Goal: Task Accomplishment & Management: Complete application form

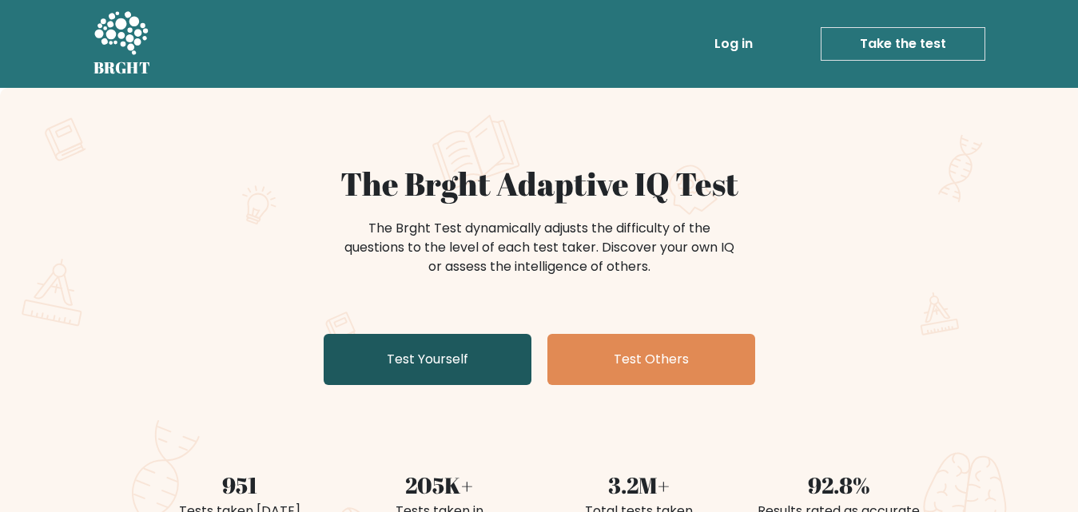
click at [490, 384] on link "Test Yourself" at bounding box center [428, 359] width 208 height 51
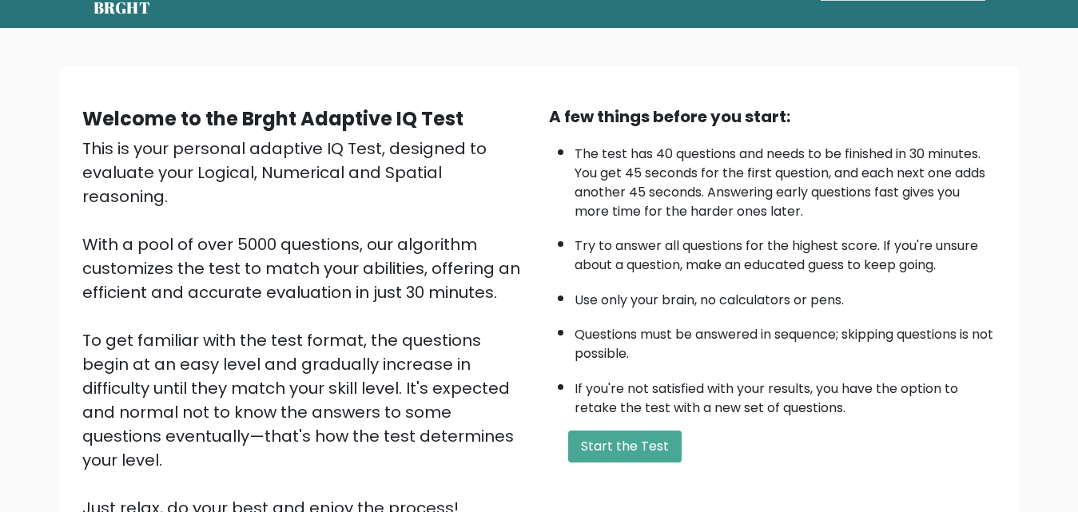
scroll to position [72, 0]
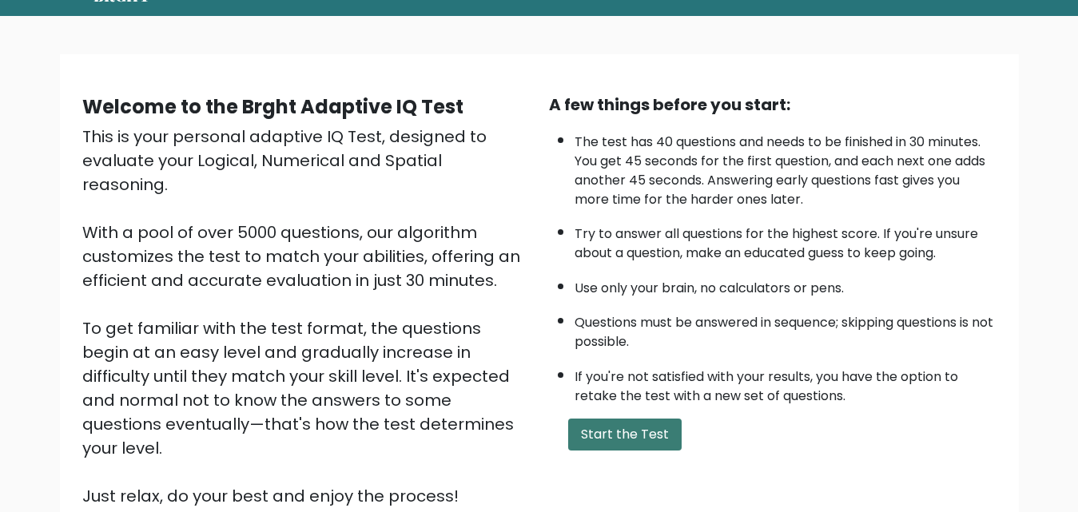
click at [623, 430] on button "Start the Test" at bounding box center [624, 435] width 113 height 32
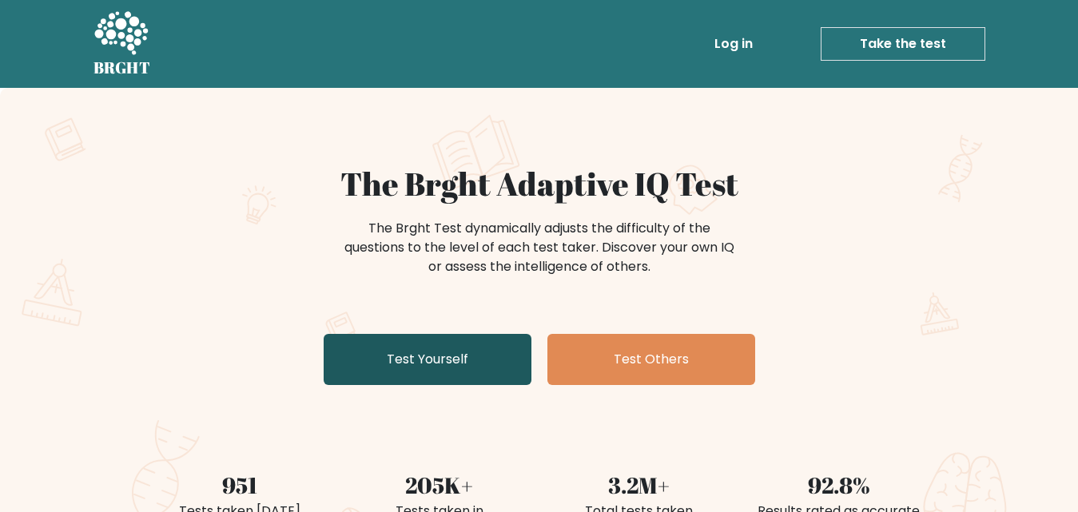
click at [437, 376] on link "Test Yourself" at bounding box center [428, 359] width 208 height 51
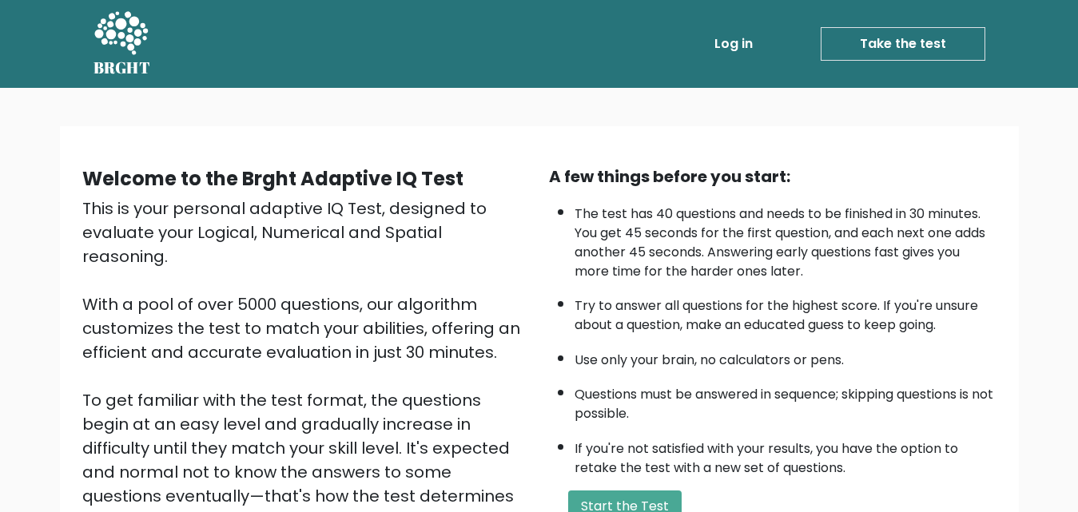
click at [500, 222] on div "This is your personal adaptive IQ Test, designed to evaluate your Logical, Nume…" at bounding box center [306, 389] width 448 height 384
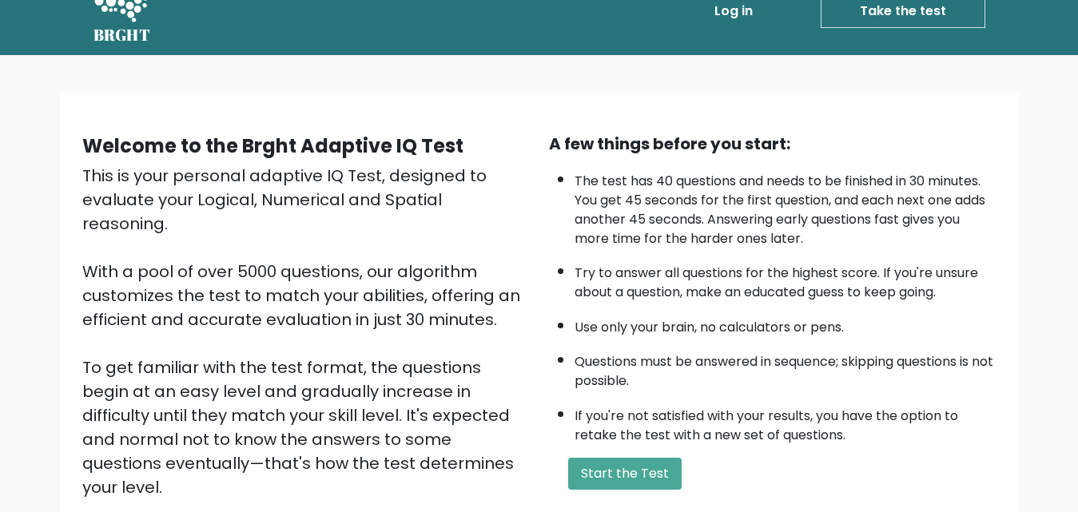
scroll to position [34, 0]
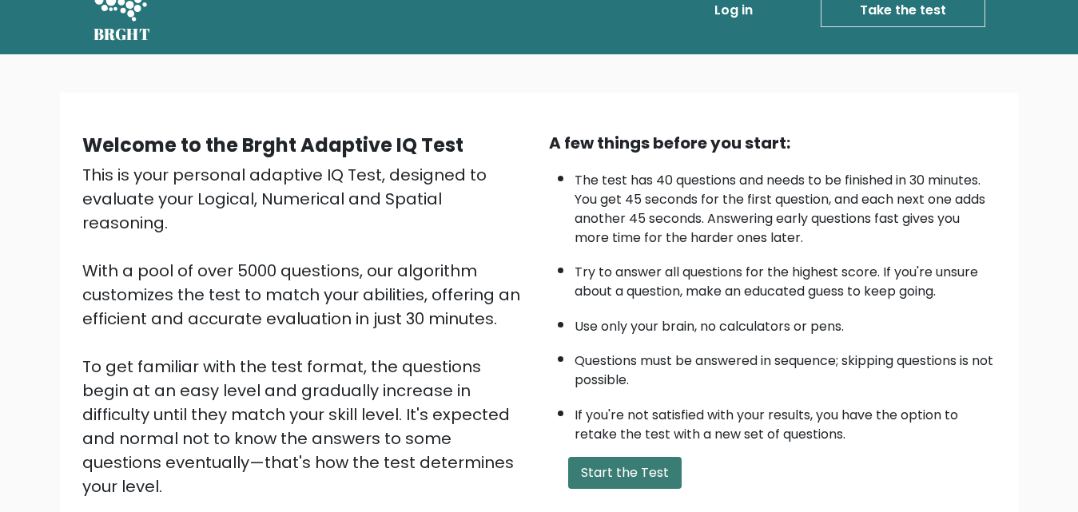
click at [622, 478] on button "Start the Test" at bounding box center [624, 473] width 113 height 32
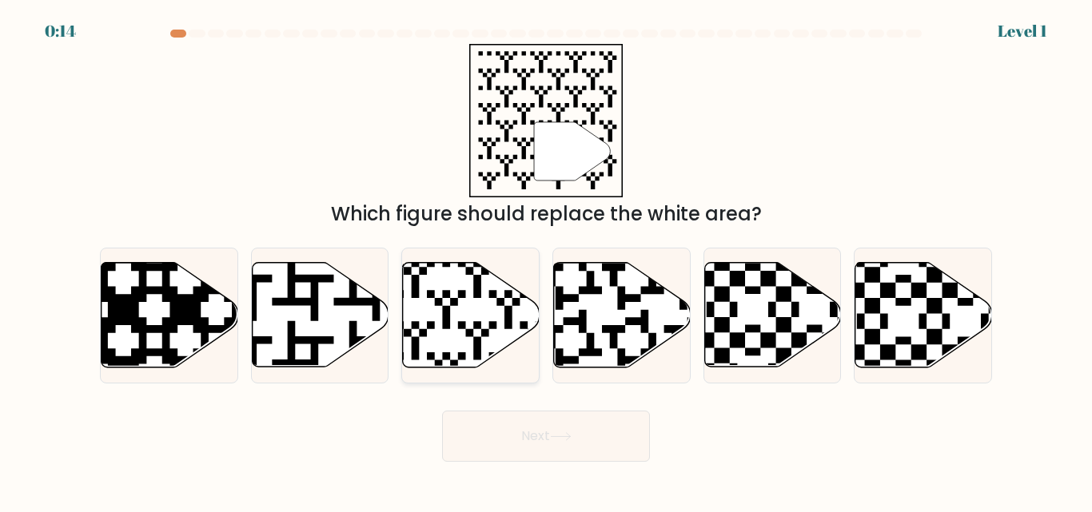
click at [440, 332] on icon at bounding box center [471, 315] width 137 height 105
click at [546, 261] on input "c." at bounding box center [546, 259] width 1 height 4
radio input "true"
click at [523, 432] on button "Next" at bounding box center [546, 436] width 208 height 51
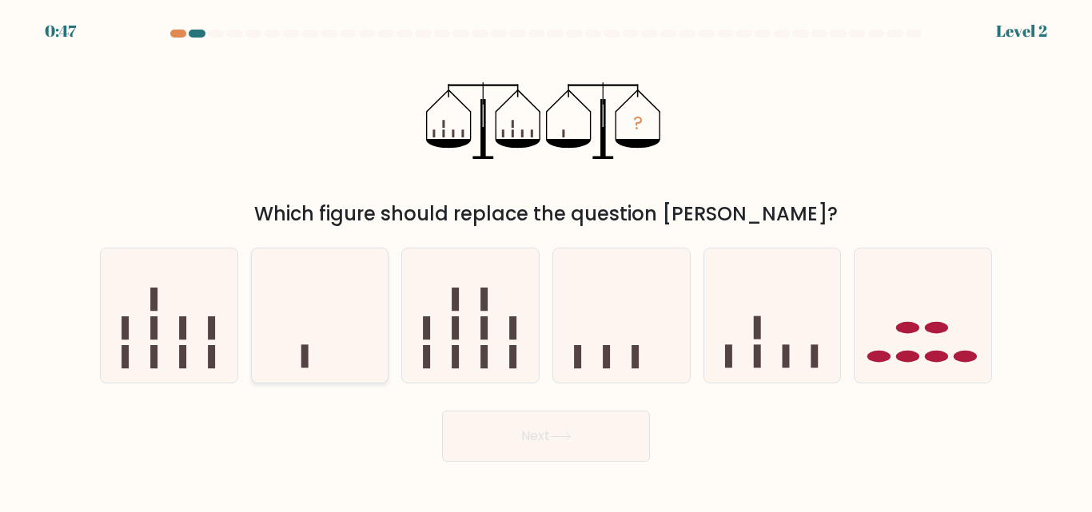
click at [291, 345] on icon at bounding box center [320, 315] width 137 height 113
click at [546, 261] on input "b." at bounding box center [546, 259] width 1 height 4
radio input "true"
click at [532, 450] on button "Next" at bounding box center [546, 436] width 208 height 51
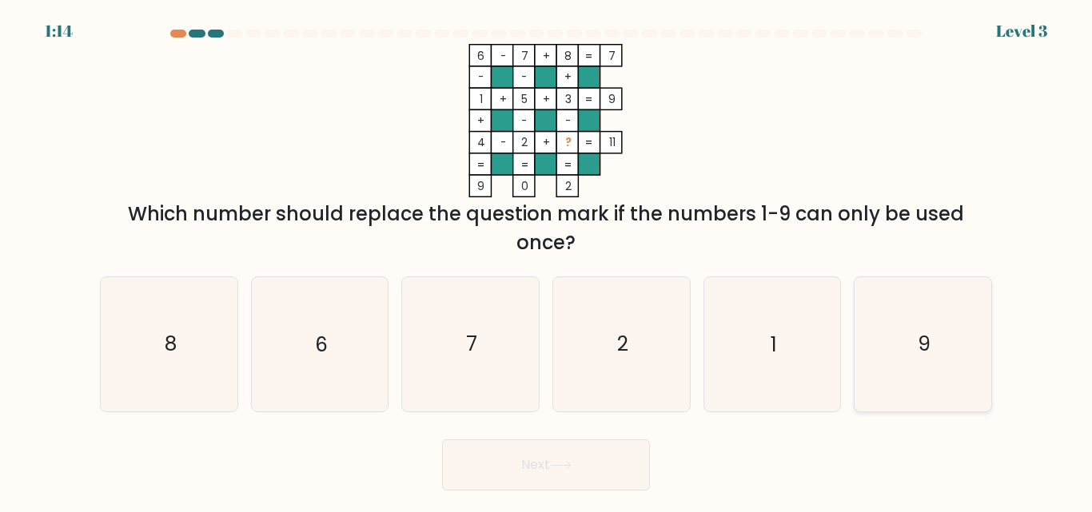
click at [928, 332] on text "9" at bounding box center [924, 345] width 13 height 28
click at [547, 261] on input "f. 9" at bounding box center [546, 259] width 1 height 4
radio input "true"
click at [608, 480] on button "Next" at bounding box center [546, 465] width 208 height 51
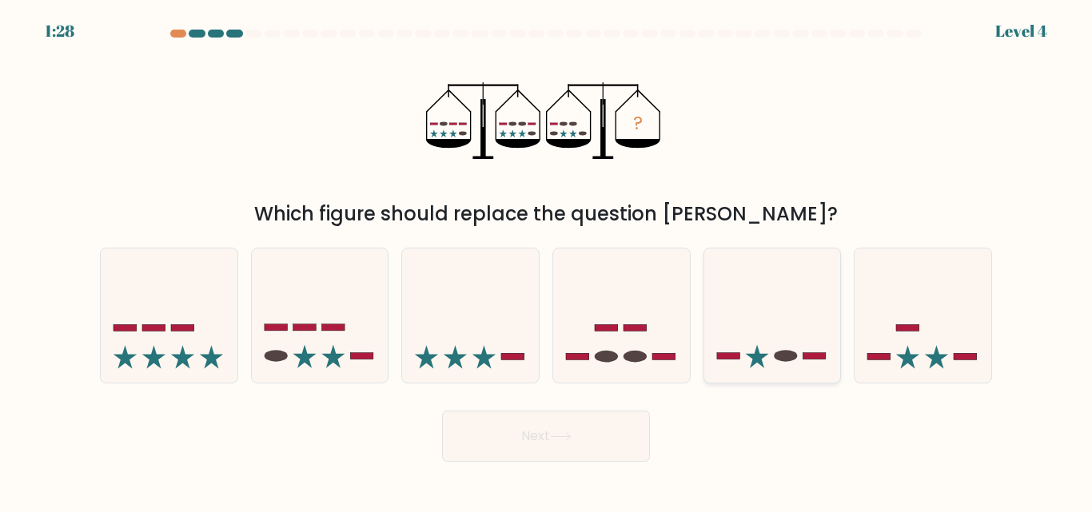
click at [782, 367] on icon at bounding box center [772, 315] width 137 height 113
click at [547, 261] on input "e." at bounding box center [546, 259] width 1 height 4
radio input "true"
click at [958, 347] on icon at bounding box center [922, 315] width 137 height 113
click at [547, 261] on input "f." at bounding box center [546, 259] width 1 height 4
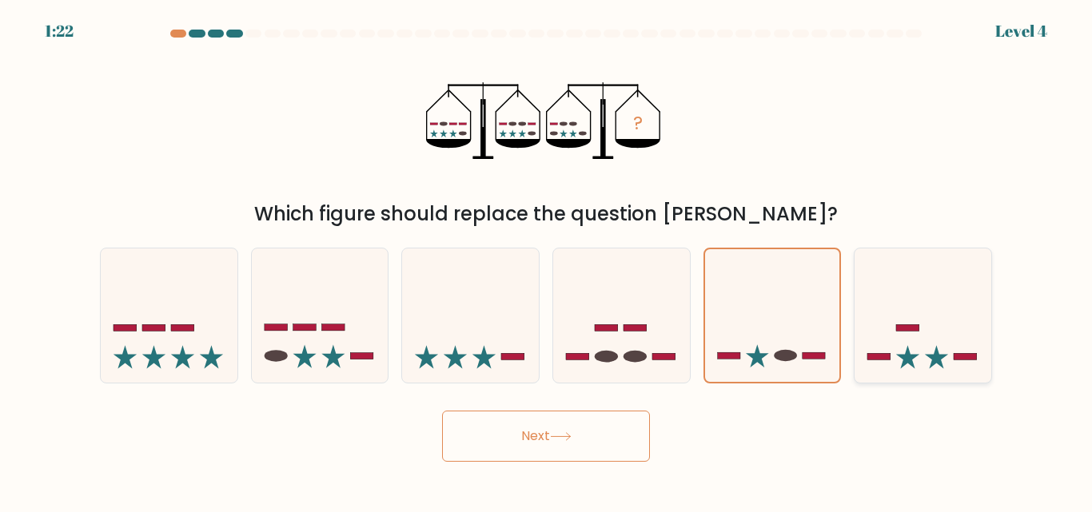
radio input "true"
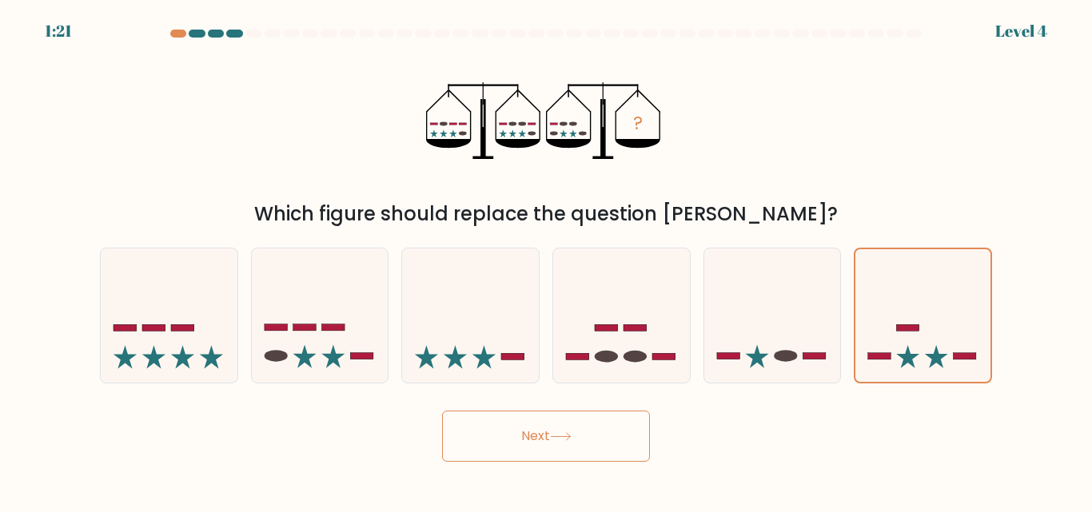
click at [522, 433] on button "Next" at bounding box center [546, 436] width 208 height 51
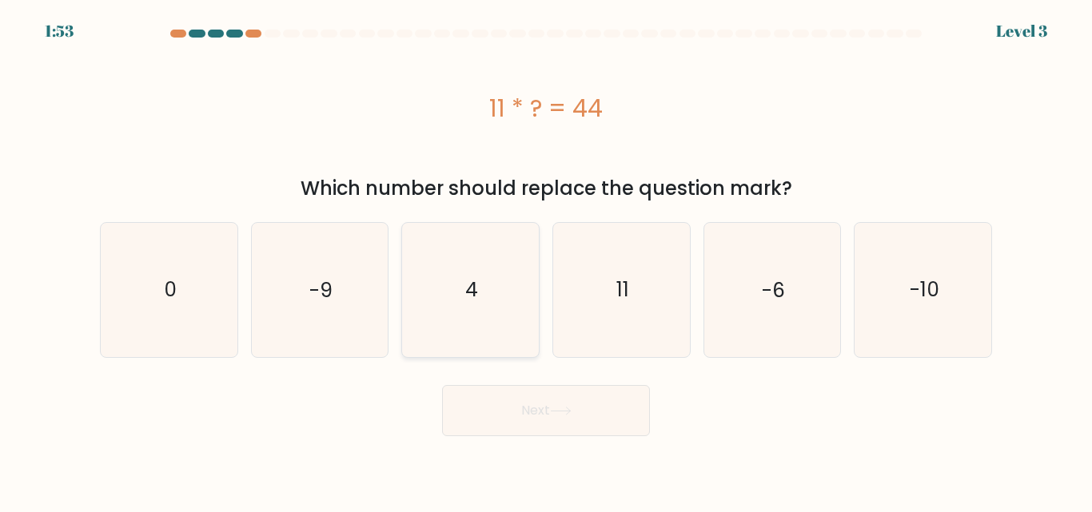
click at [463, 293] on icon "4" at bounding box center [470, 289] width 133 height 133
click at [546, 261] on input "c. 4" at bounding box center [546, 259] width 1 height 4
radio input "true"
click at [529, 420] on button "Next" at bounding box center [546, 410] width 208 height 51
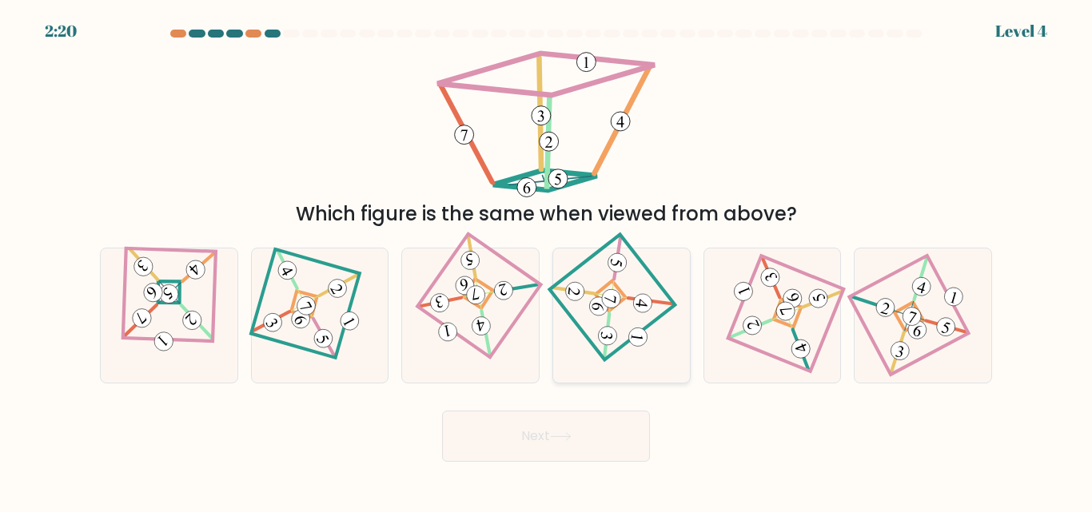
click at [623, 329] on icon at bounding box center [621, 315] width 93 height 107
click at [547, 261] on input "d." at bounding box center [546, 259] width 1 height 4
radio input "true"
click at [568, 428] on button "Next" at bounding box center [546, 436] width 208 height 51
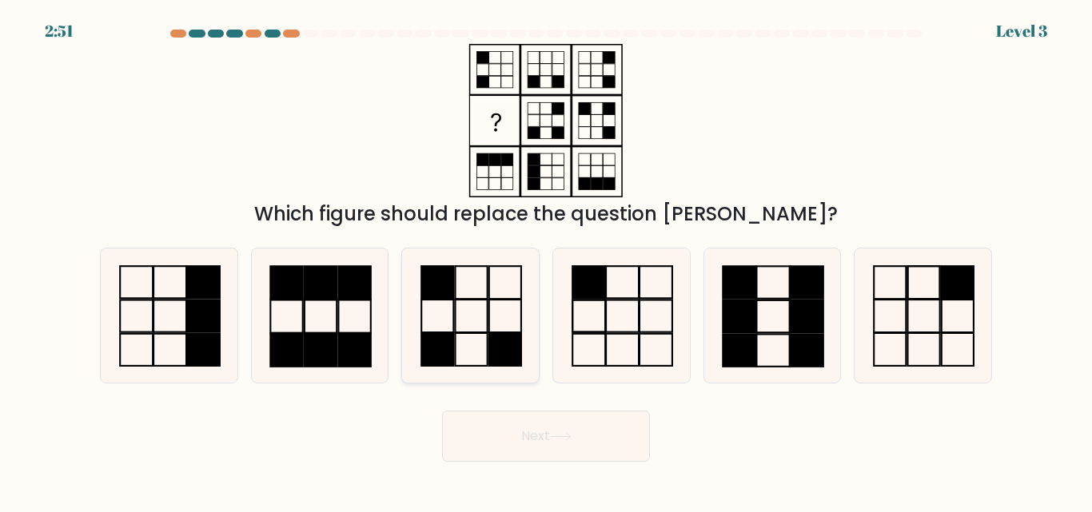
click at [448, 336] on rect at bounding box center [437, 350] width 32 height 33
click at [546, 261] on input "c." at bounding box center [546, 259] width 1 height 4
radio input "true"
click at [515, 444] on button "Next" at bounding box center [546, 436] width 208 height 51
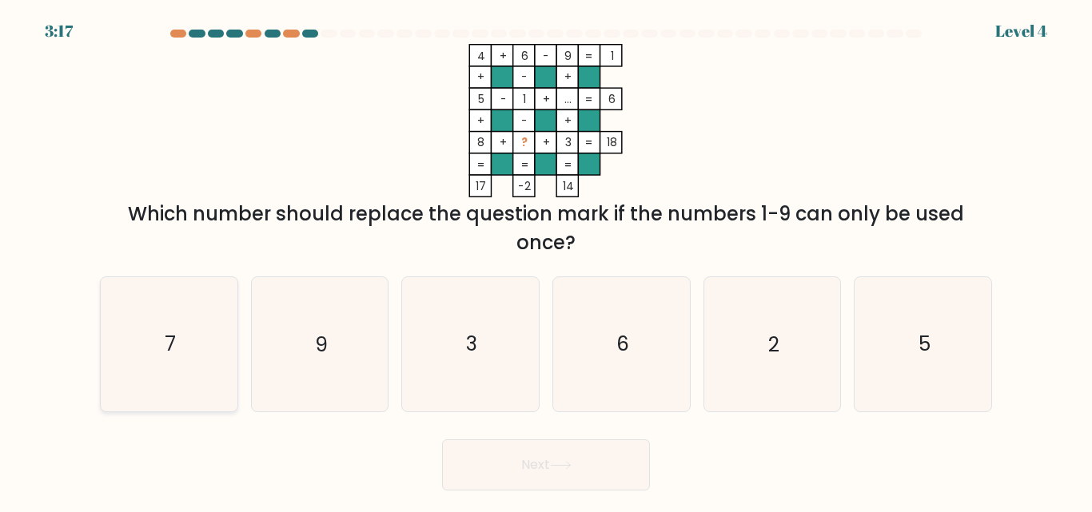
click at [207, 285] on icon "7" at bounding box center [168, 343] width 133 height 133
click at [546, 261] on input "a. 7" at bounding box center [546, 259] width 1 height 4
radio input "true"
click at [555, 468] on icon at bounding box center [561, 465] width 22 height 9
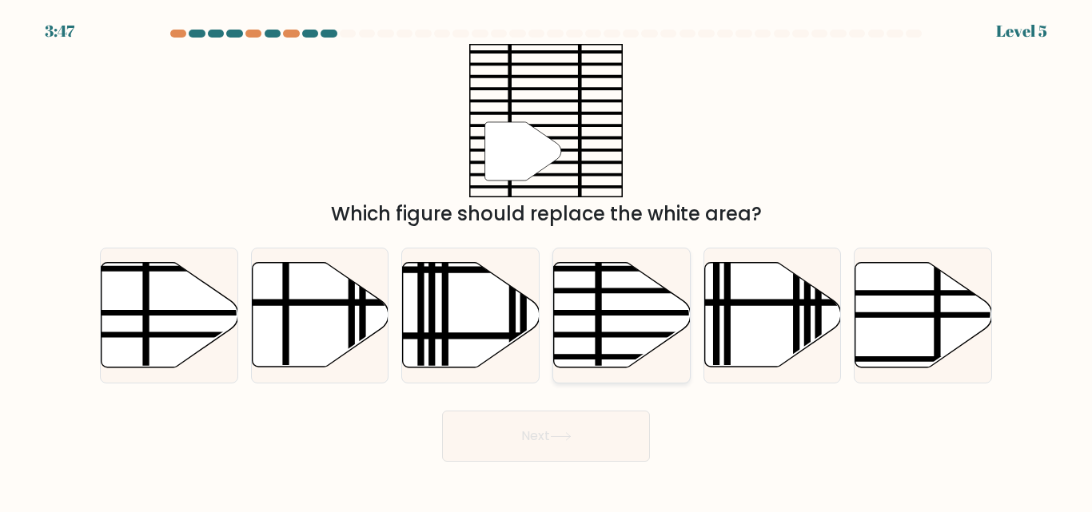
click at [620, 353] on icon at bounding box center [622, 315] width 137 height 105
click at [547, 261] on input "d." at bounding box center [546, 259] width 1 height 4
radio input "true"
click at [569, 443] on button "Next" at bounding box center [546, 436] width 208 height 51
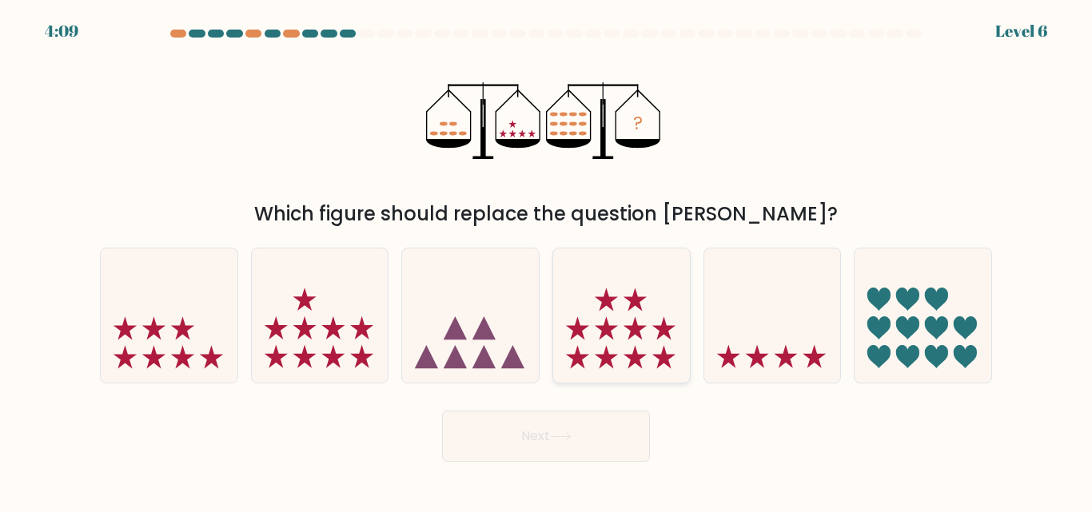
click at [643, 361] on icon at bounding box center [621, 315] width 137 height 113
click at [547, 261] on input "d." at bounding box center [546, 259] width 1 height 4
radio input "true"
click at [555, 439] on icon at bounding box center [561, 436] width 22 height 9
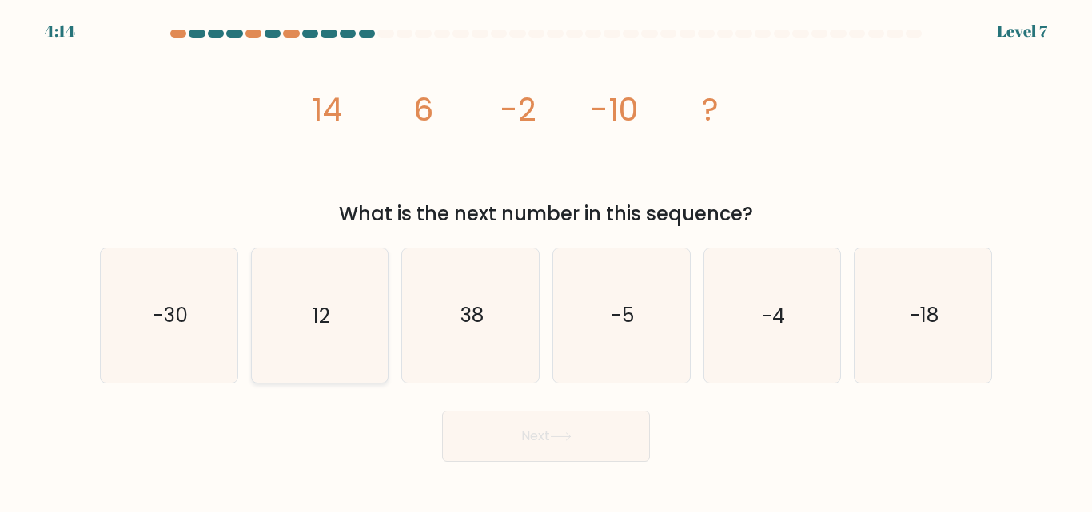
click at [339, 328] on icon "12" at bounding box center [319, 315] width 133 height 133
click at [546, 261] on input "b. 12" at bounding box center [546, 259] width 1 height 4
radio input "true"
click at [567, 433] on icon at bounding box center [561, 436] width 22 height 9
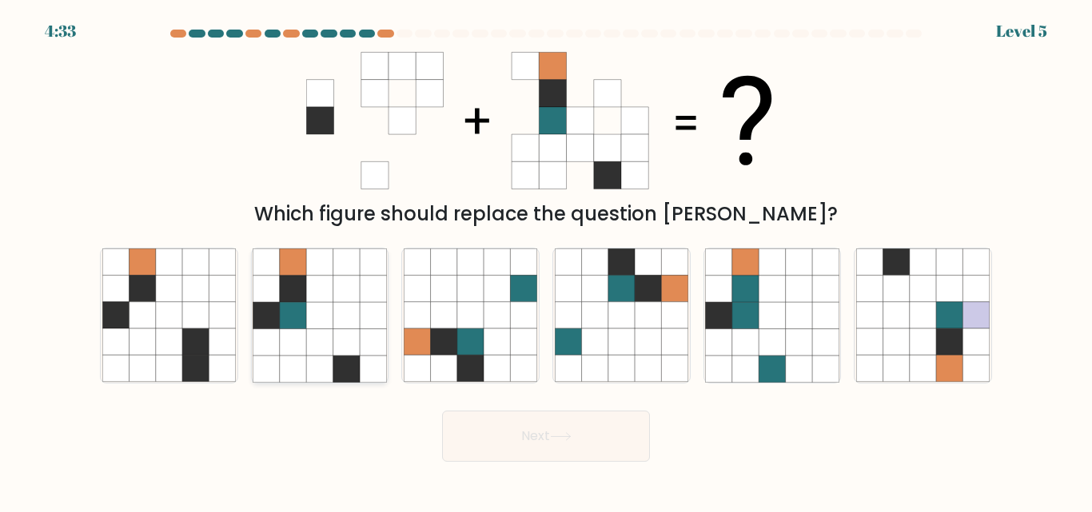
click at [327, 321] on icon at bounding box center [319, 316] width 26 height 26
click at [546, 261] on input "b." at bounding box center [546, 259] width 1 height 4
radio input "true"
click at [567, 448] on button "Next" at bounding box center [546, 436] width 208 height 51
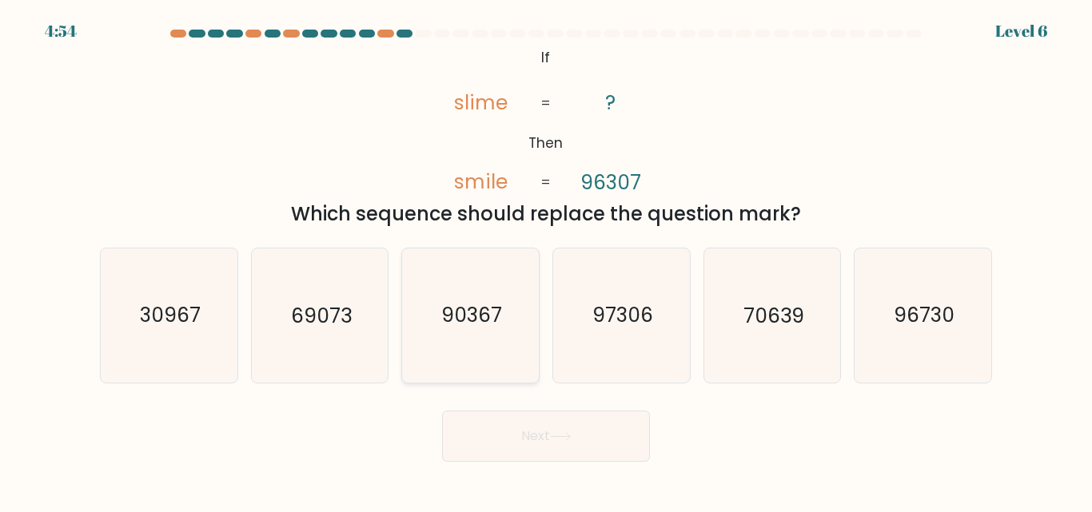
click at [503, 320] on icon "90367" at bounding box center [470, 315] width 133 height 133
click at [546, 261] on input "c. 90367" at bounding box center [546, 259] width 1 height 4
radio input "true"
click at [574, 454] on button "Next" at bounding box center [546, 436] width 208 height 51
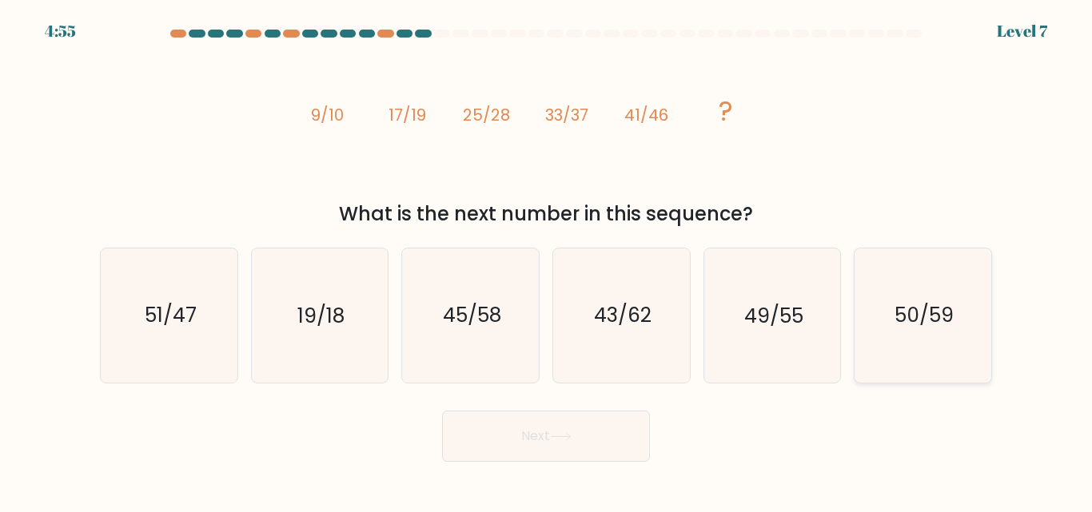
click at [944, 348] on icon "50/59" at bounding box center [922, 315] width 133 height 133
click at [547, 261] on input "f. 50/59" at bounding box center [546, 259] width 1 height 4
radio input "true"
click at [559, 441] on button "Next" at bounding box center [546, 436] width 208 height 51
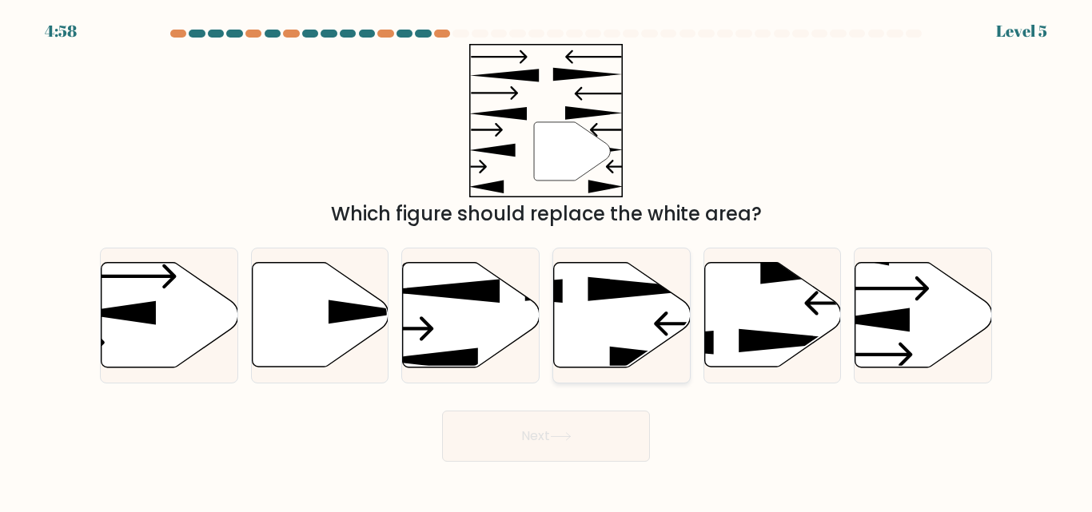
click at [596, 302] on icon at bounding box center [622, 315] width 137 height 105
click at [547, 261] on input "d." at bounding box center [546, 259] width 1 height 4
radio input "true"
click at [424, 325] on icon at bounding box center [471, 315] width 137 height 105
click at [546, 261] on input "c." at bounding box center [546, 259] width 1 height 4
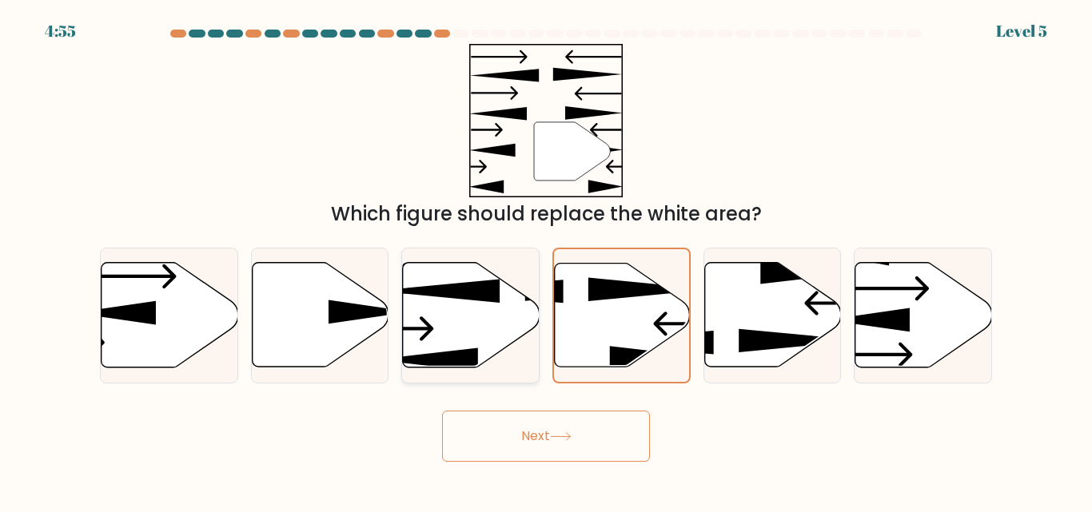
radio input "true"
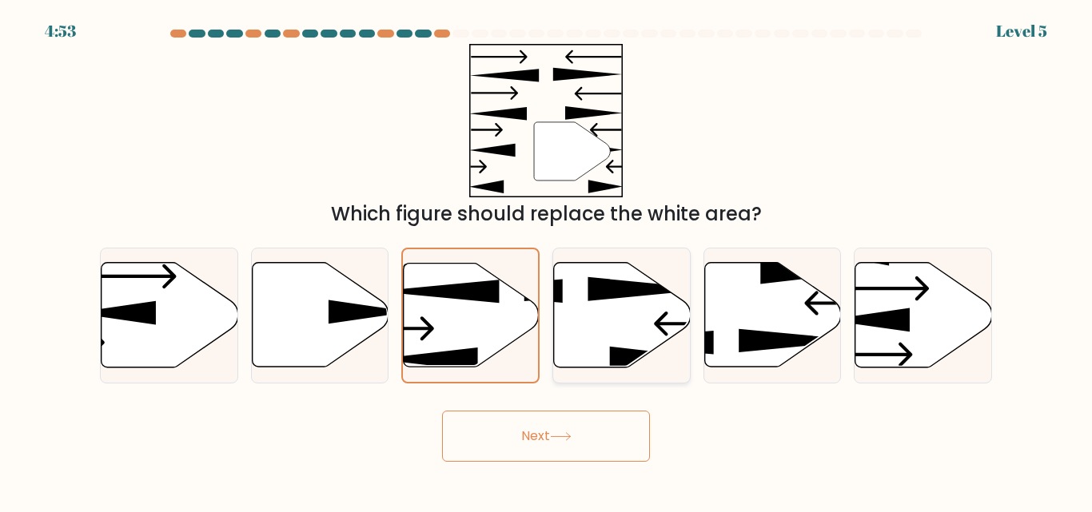
click at [595, 300] on icon at bounding box center [649, 289] width 124 height 24
click at [547, 261] on input "d." at bounding box center [546, 259] width 1 height 4
radio input "true"
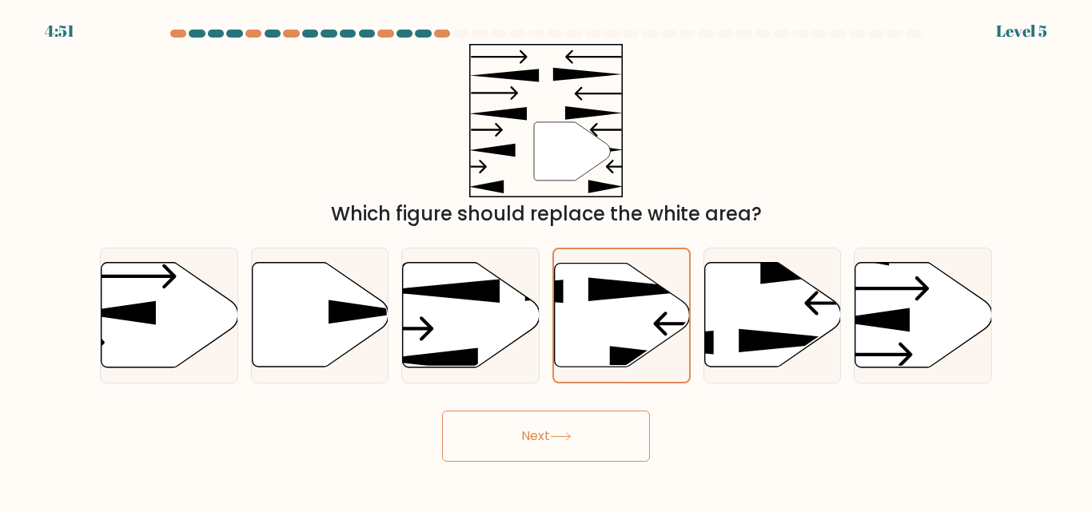
click at [564, 437] on icon at bounding box center [561, 436] width 22 height 9
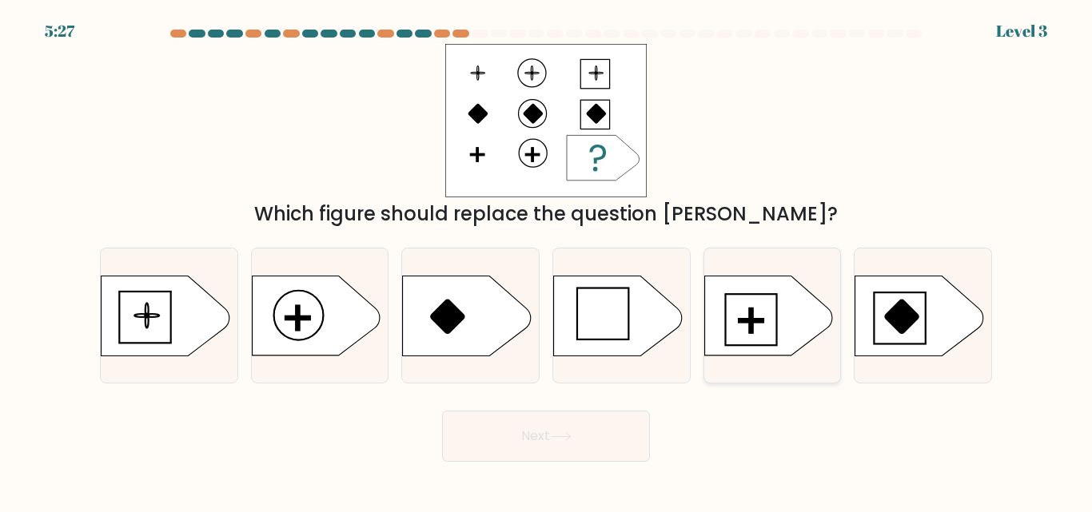
click at [764, 329] on icon at bounding box center [768, 316] width 128 height 80
click at [547, 261] on input "e." at bounding box center [546, 259] width 1 height 4
radio input "true"
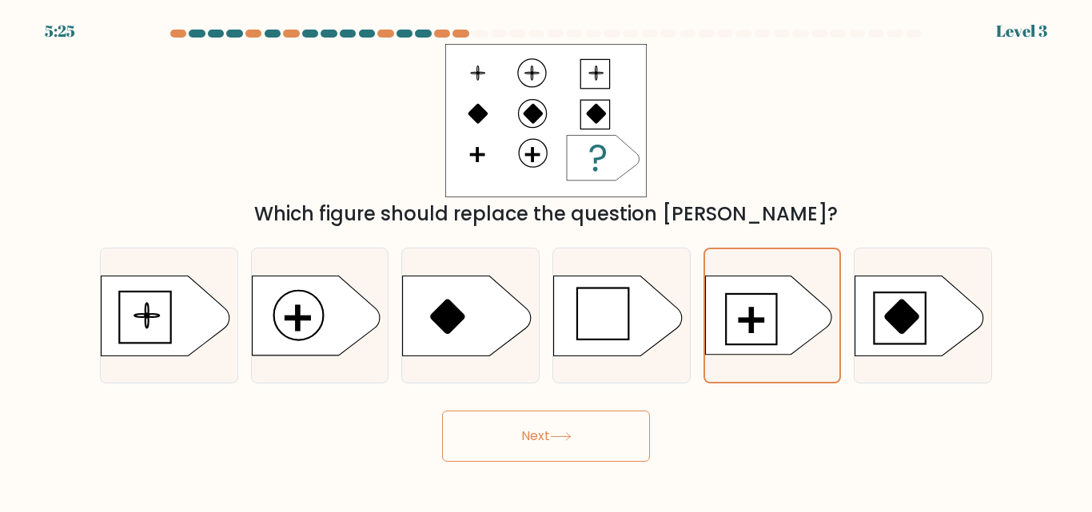
click at [520, 451] on button "Next" at bounding box center [546, 436] width 208 height 51
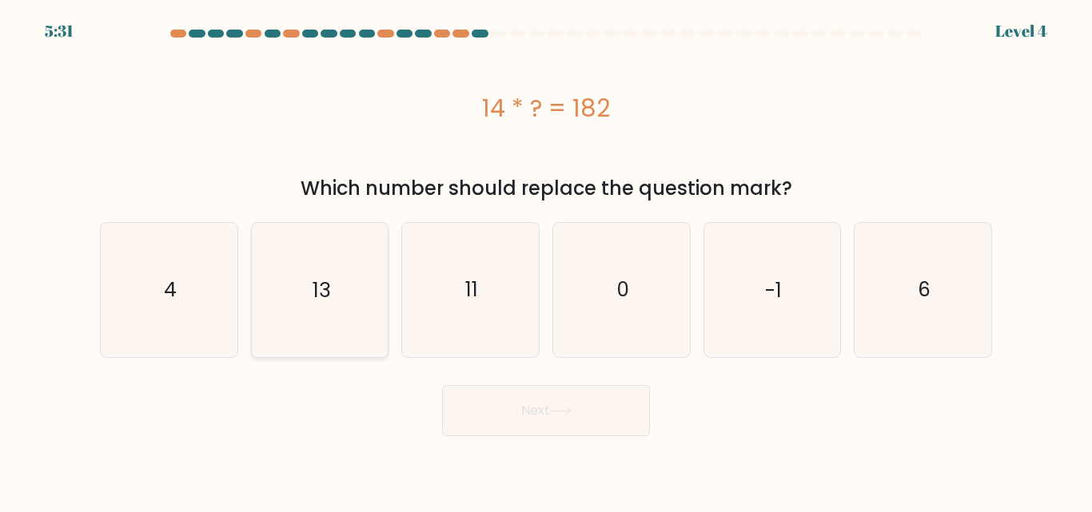
click at [331, 328] on icon "13" at bounding box center [319, 289] width 133 height 133
click at [546, 261] on input "b. 13" at bounding box center [546, 259] width 1 height 4
radio input "true"
click at [477, 412] on button "Next" at bounding box center [546, 410] width 208 height 51
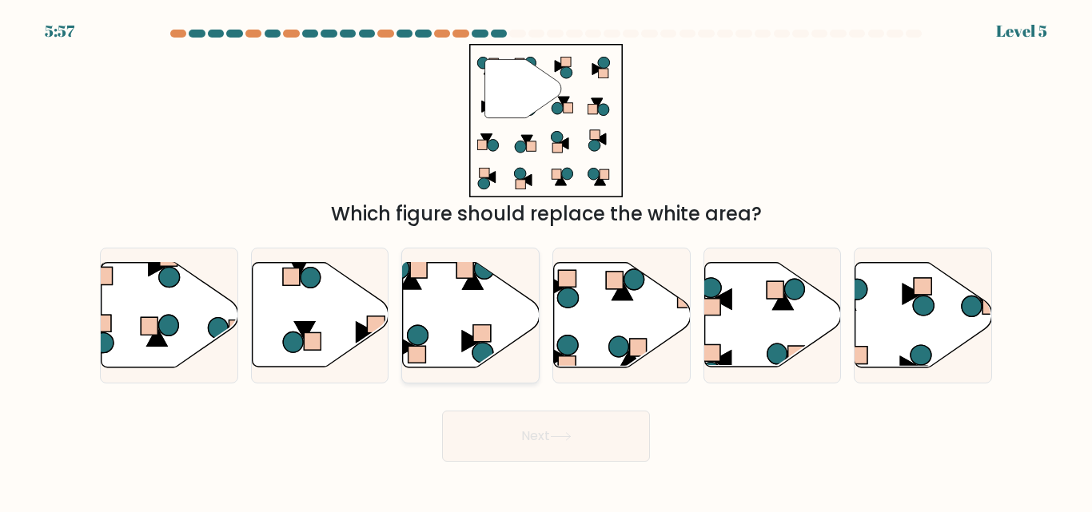
click at [444, 321] on icon at bounding box center [471, 315] width 137 height 105
click at [546, 261] on input "c." at bounding box center [546, 259] width 1 height 4
radio input "true"
click at [625, 293] on icon at bounding box center [622, 291] width 20 height 18
click at [547, 261] on input "d." at bounding box center [546, 259] width 1 height 4
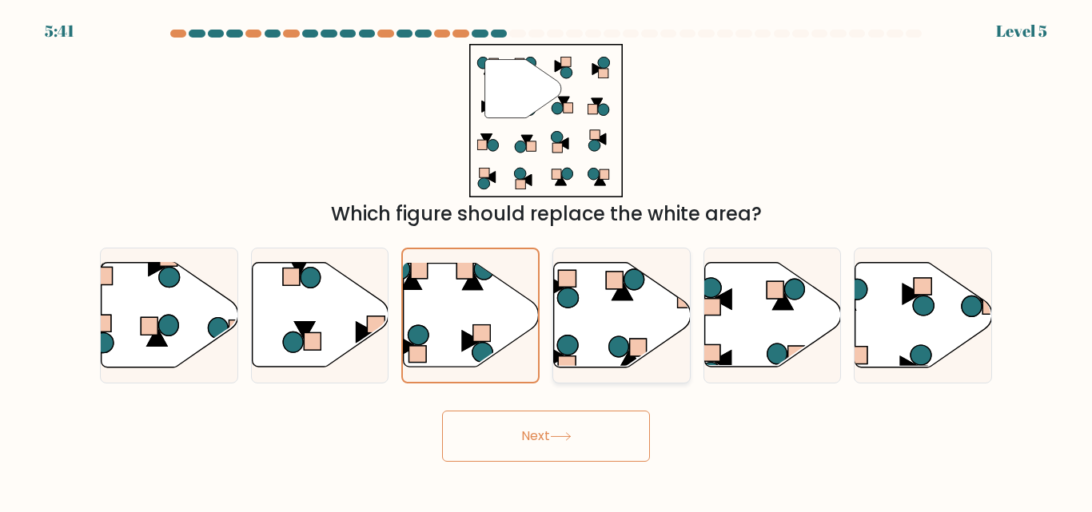
radio input "true"
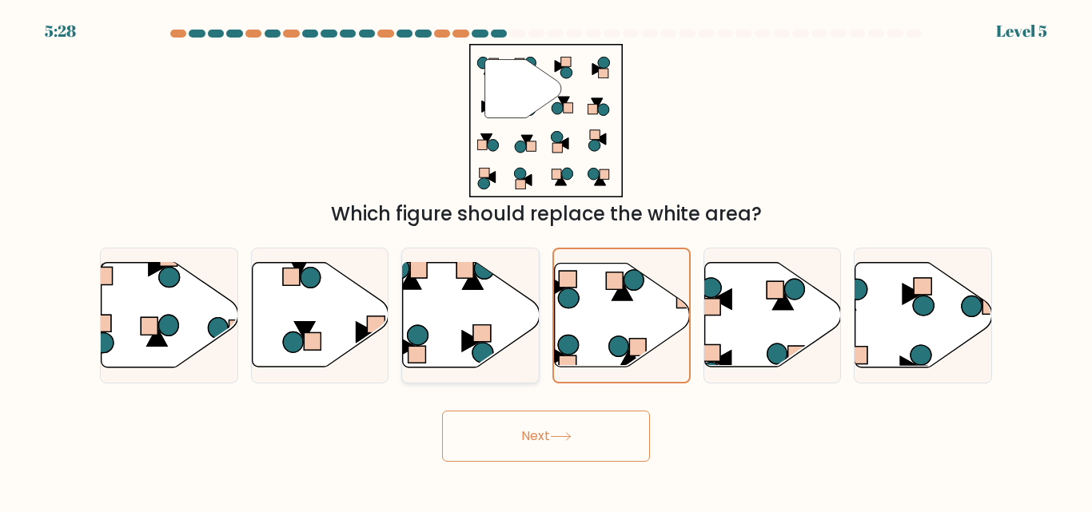
click at [445, 329] on icon at bounding box center [471, 315] width 137 height 105
click at [546, 261] on input "c." at bounding box center [546, 259] width 1 height 4
radio input "true"
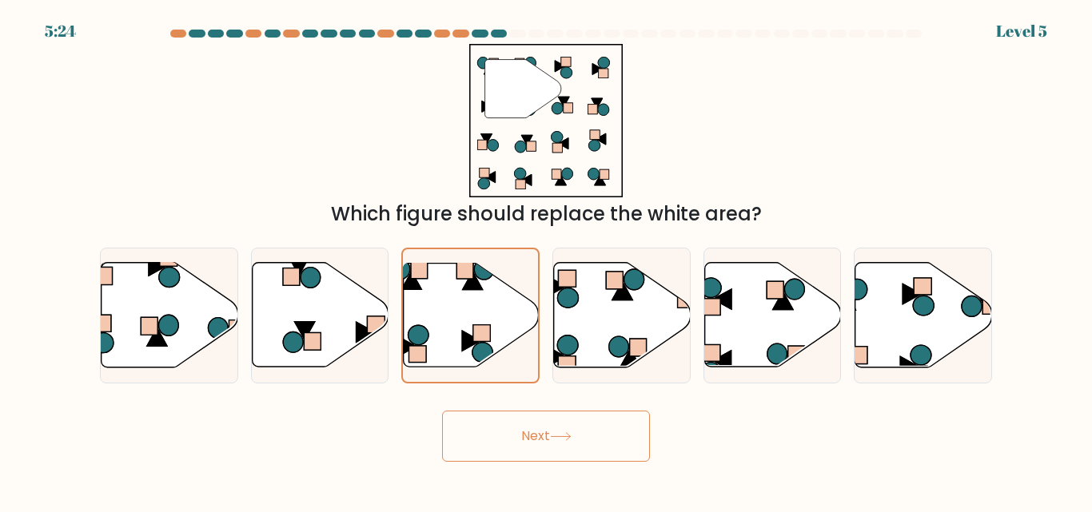
click at [571, 445] on button "Next" at bounding box center [546, 436] width 208 height 51
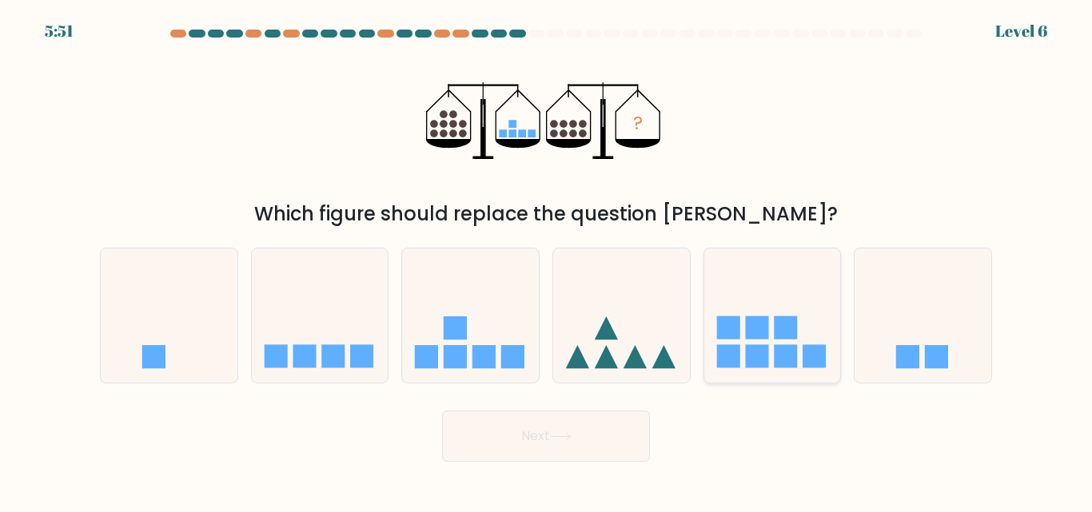
click at [794, 332] on rect at bounding box center [785, 328] width 23 height 23
click at [547, 261] on input "e." at bounding box center [546, 259] width 1 height 4
radio input "true"
click at [510, 450] on button "Next" at bounding box center [546, 436] width 208 height 51
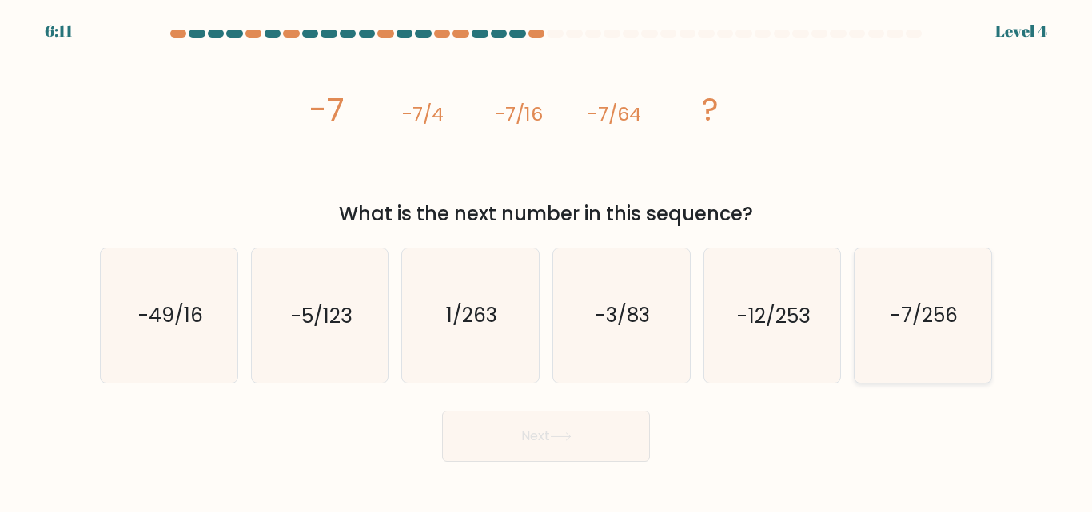
click at [980, 326] on icon "-7/256" at bounding box center [922, 315] width 133 height 133
click at [547, 261] on input "f. -7/256" at bounding box center [546, 259] width 1 height 4
radio input "true"
click at [561, 444] on button "Next" at bounding box center [546, 436] width 208 height 51
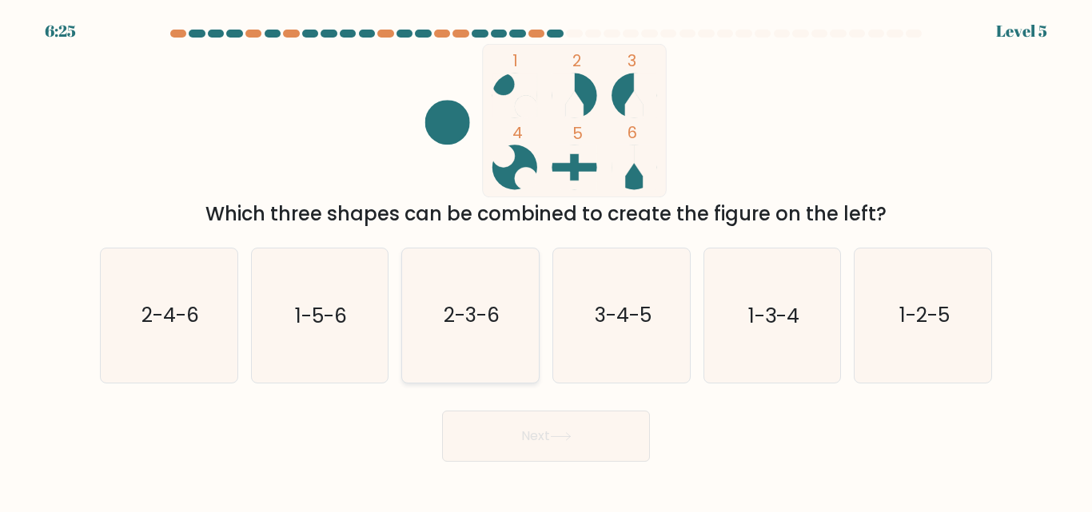
click at [492, 338] on icon "2-3-6" at bounding box center [470, 315] width 133 height 133
click at [546, 261] on input "c. 2-3-6" at bounding box center [546, 259] width 1 height 4
radio input "true"
click at [543, 428] on button "Next" at bounding box center [546, 436] width 208 height 51
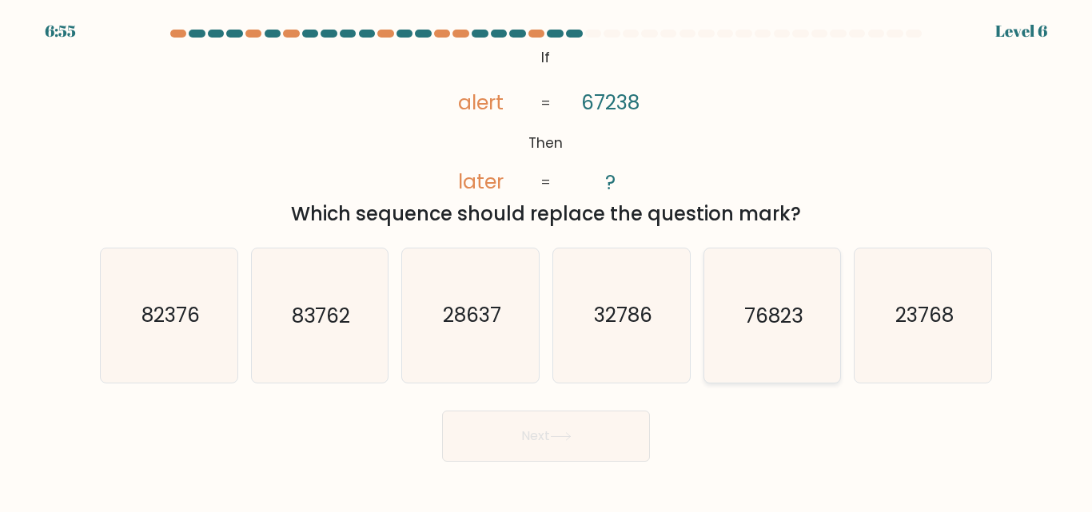
click at [765, 363] on icon "76823" at bounding box center [771, 315] width 133 height 133
click at [547, 261] on input "e. 76823" at bounding box center [546, 259] width 1 height 4
radio input "true"
click at [586, 436] on button "Next" at bounding box center [546, 436] width 208 height 51
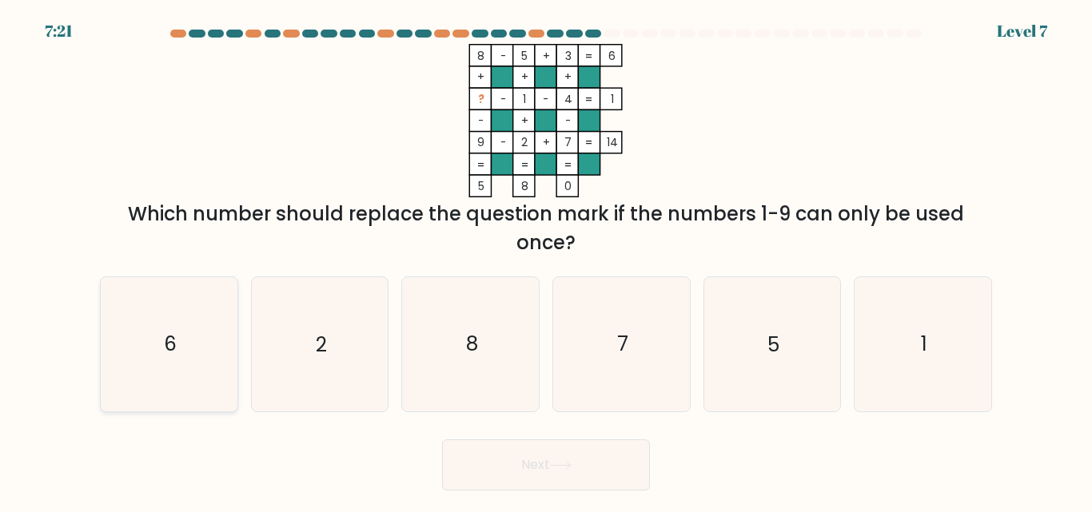
click at [165, 333] on text "6" at bounding box center [170, 345] width 13 height 28
click at [546, 261] on input "a. 6" at bounding box center [546, 259] width 1 height 4
radio input "true"
click at [545, 463] on button "Next" at bounding box center [546, 465] width 208 height 51
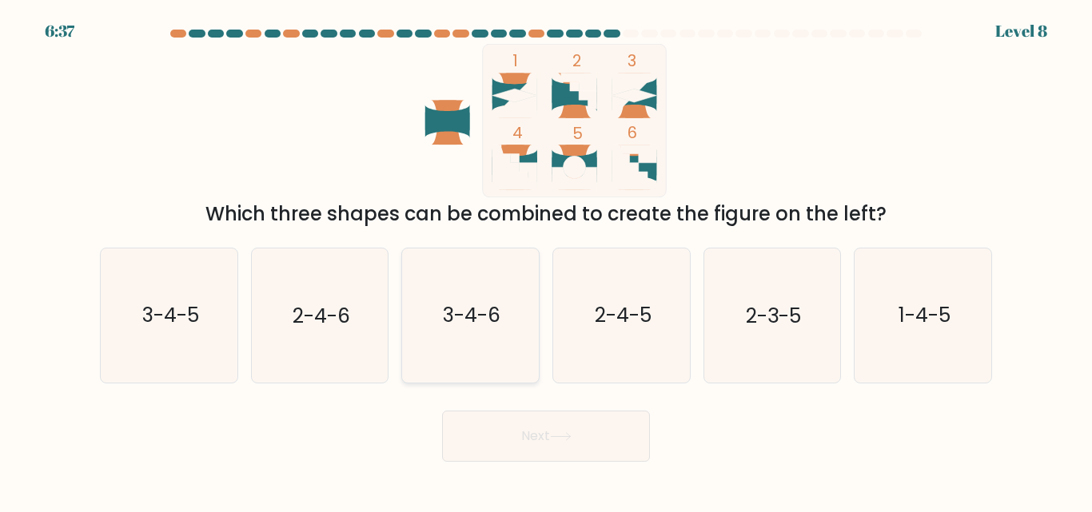
click at [492, 339] on icon "3-4-6" at bounding box center [470, 315] width 133 height 133
click at [546, 261] on input "c. 3-4-6" at bounding box center [546, 259] width 1 height 4
radio input "true"
click at [592, 349] on icon "2-4-5" at bounding box center [621, 315] width 133 height 133
click at [547, 261] on input "d. 2-4-5" at bounding box center [546, 259] width 1 height 4
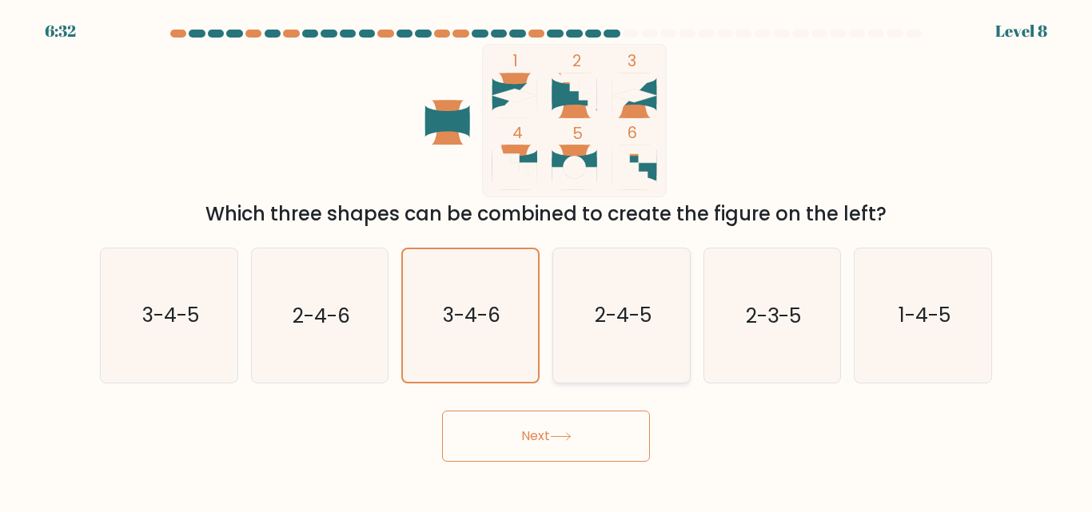
radio input "true"
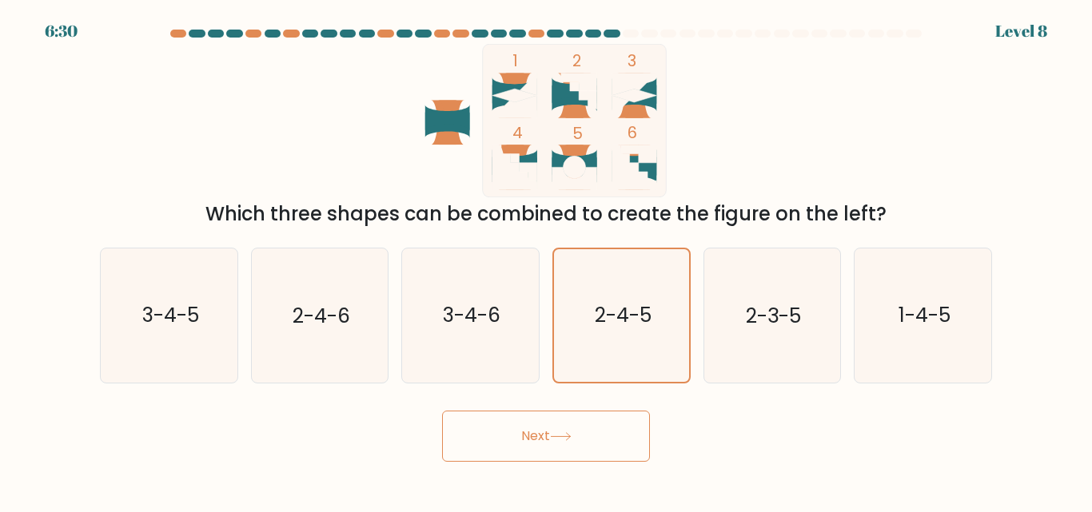
click at [606, 450] on button "Next" at bounding box center [546, 436] width 208 height 51
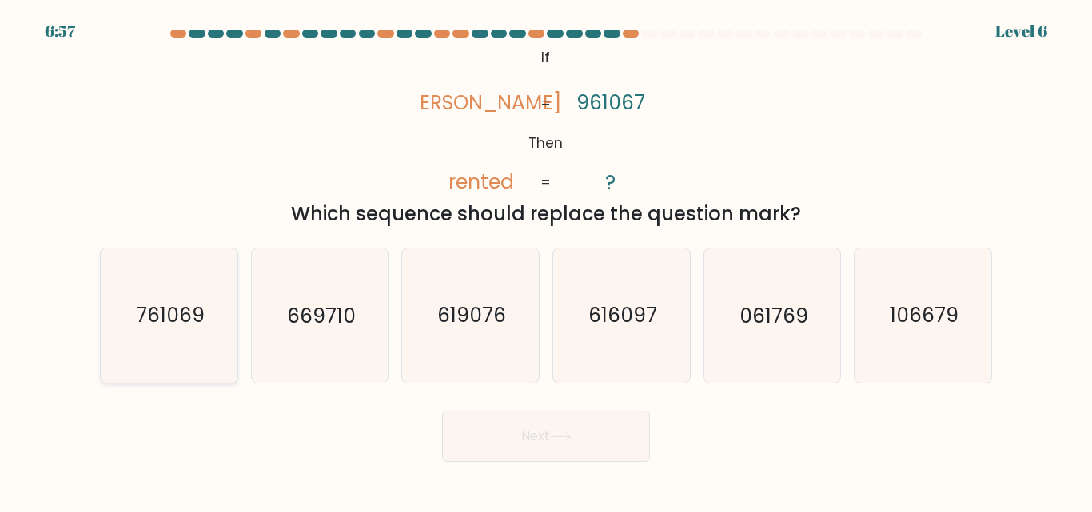
click at [173, 279] on icon "761069" at bounding box center [168, 315] width 133 height 133
click at [546, 261] on input "a. 761069" at bounding box center [546, 259] width 1 height 4
radio input "true"
click at [540, 444] on button "Next" at bounding box center [546, 436] width 208 height 51
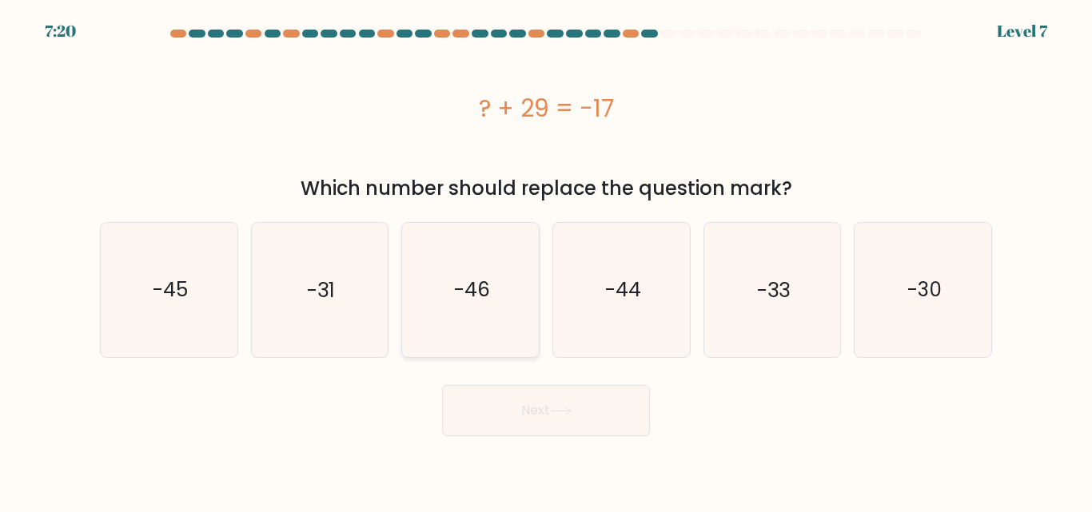
click at [511, 287] on icon "-46" at bounding box center [470, 289] width 133 height 133
click at [546, 261] on input "c. -46" at bounding box center [546, 259] width 1 height 4
radio input "true"
click at [541, 394] on button "Next" at bounding box center [546, 410] width 208 height 51
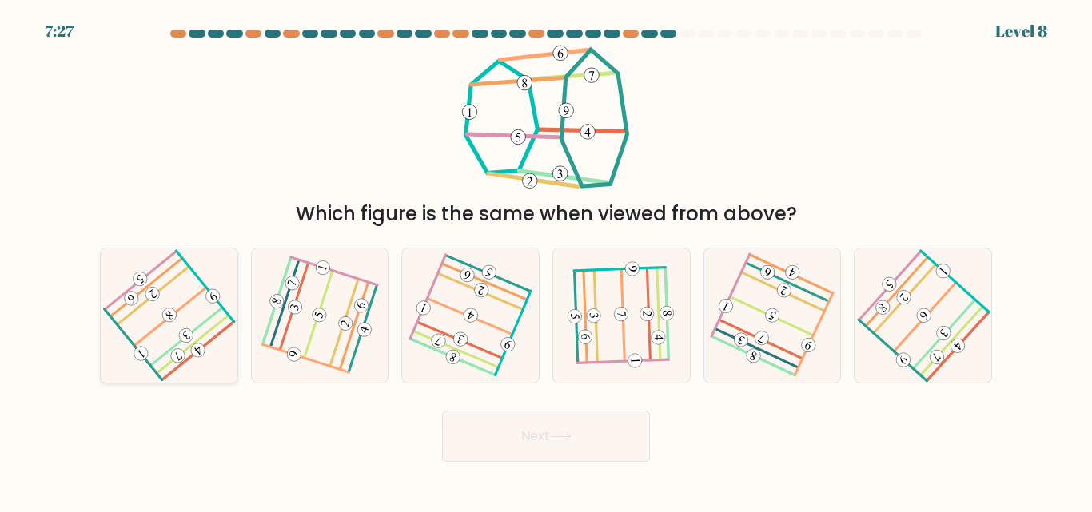
click at [161, 283] on icon at bounding box center [169, 315] width 106 height 107
click at [546, 261] on input "a." at bounding box center [546, 259] width 1 height 4
radio input "true"
click at [571, 435] on icon at bounding box center [561, 436] width 22 height 9
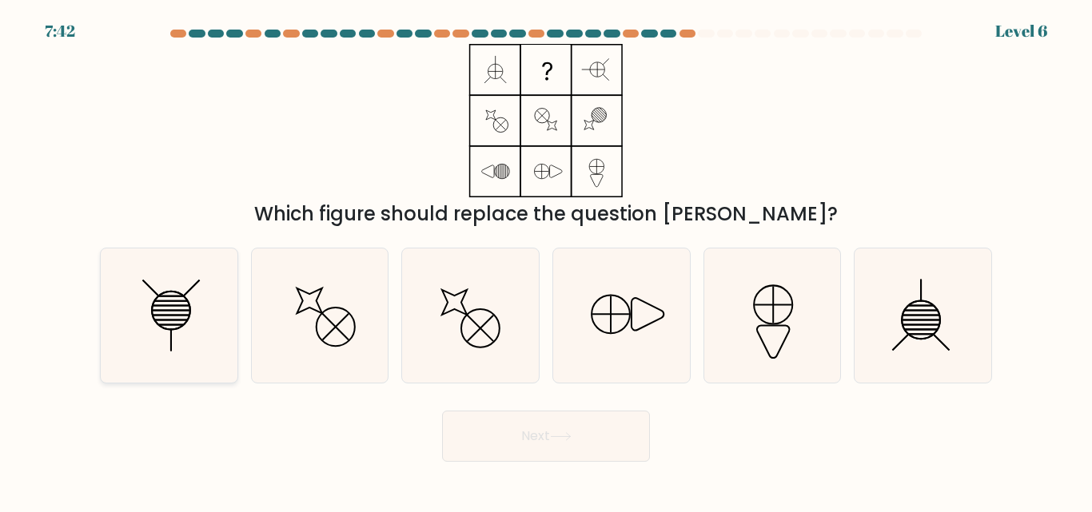
click at [149, 289] on line at bounding box center [150, 289] width 16 height 16
click at [546, 261] on input "a." at bounding box center [546, 259] width 1 height 4
radio input "true"
click at [520, 440] on button "Next" at bounding box center [546, 436] width 208 height 51
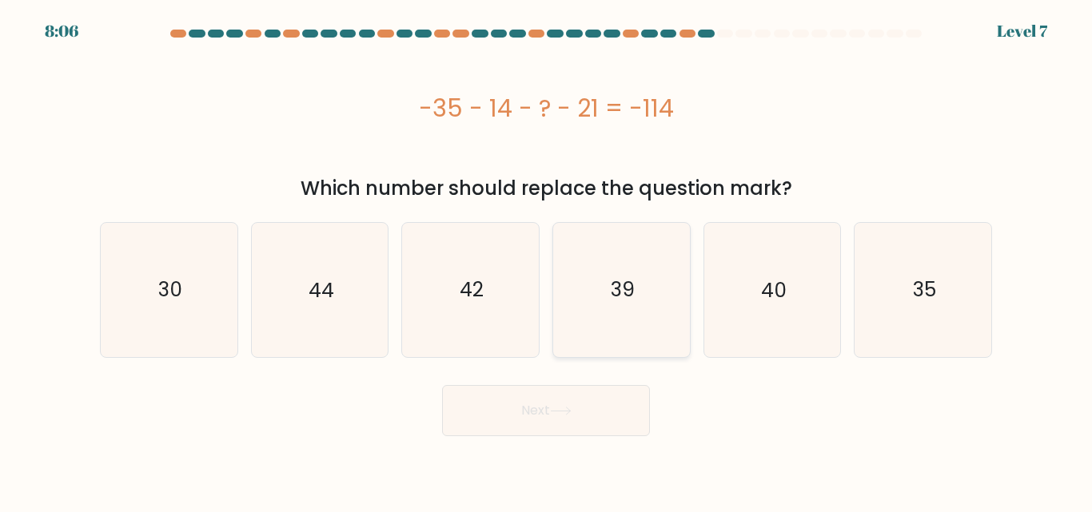
click at [623, 269] on icon "39" at bounding box center [621, 289] width 133 height 133
click at [547, 261] on input "d. 39" at bounding box center [546, 259] width 1 height 4
radio input "true"
click at [547, 414] on button "Next" at bounding box center [546, 410] width 208 height 51
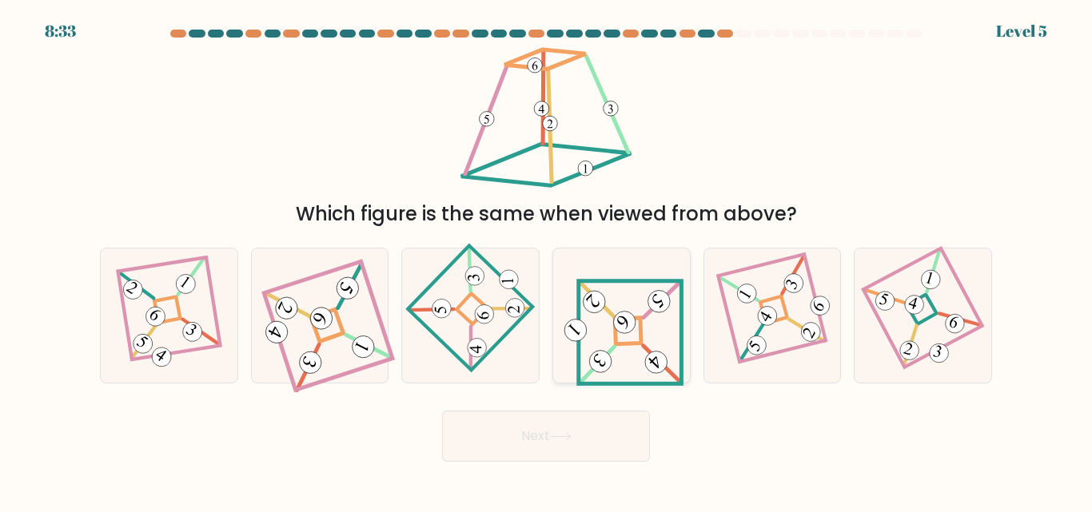
click at [613, 345] on icon at bounding box center [621, 315] width 124 height 107
click at [547, 261] on input "d." at bounding box center [546, 259] width 1 height 4
radio input "true"
click at [587, 457] on button "Next" at bounding box center [546, 436] width 208 height 51
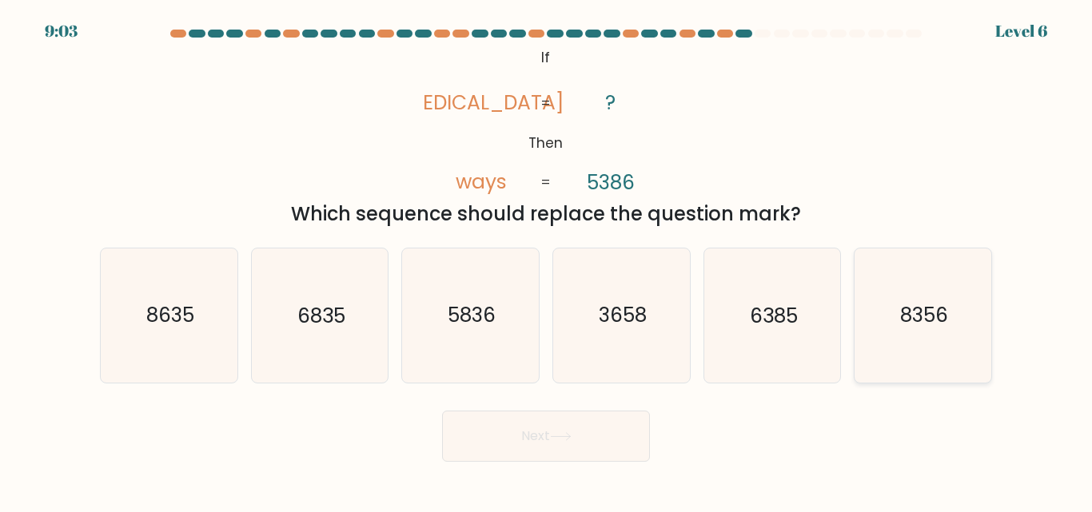
click at [951, 293] on icon "8356" at bounding box center [922, 315] width 133 height 133
click at [547, 261] on input "f. 8356" at bounding box center [546, 259] width 1 height 4
radio input "true"
click at [577, 438] on button "Next" at bounding box center [546, 436] width 208 height 51
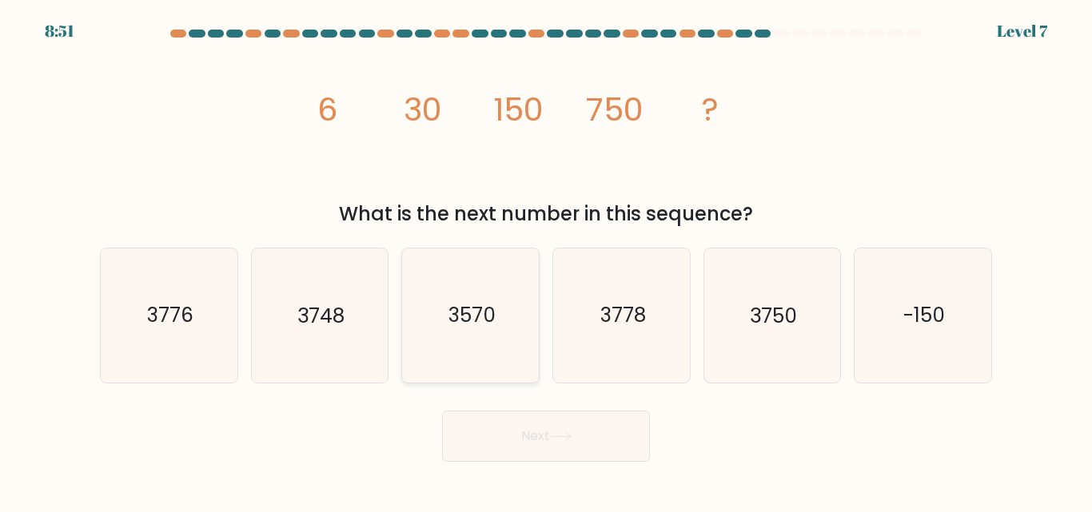
click at [466, 305] on text "3570" at bounding box center [471, 316] width 47 height 28
click at [546, 261] on input "c. 3570" at bounding box center [546, 259] width 1 height 4
radio input "true"
click at [503, 440] on button "Next" at bounding box center [546, 436] width 208 height 51
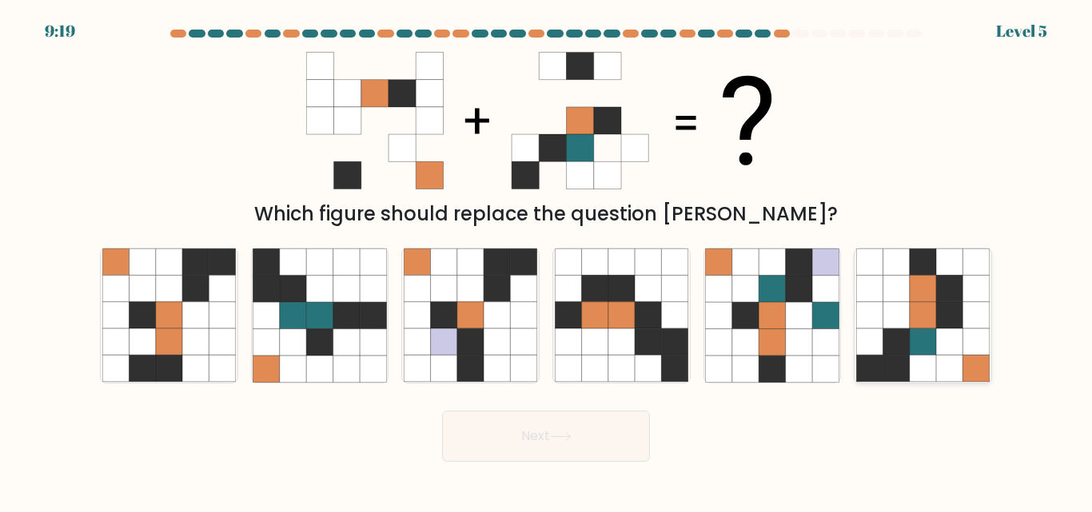
click at [918, 371] on icon at bounding box center [923, 369] width 26 height 26
click at [547, 261] on input "f." at bounding box center [546, 259] width 1 height 4
radio input "true"
click at [512, 443] on button "Next" at bounding box center [546, 436] width 208 height 51
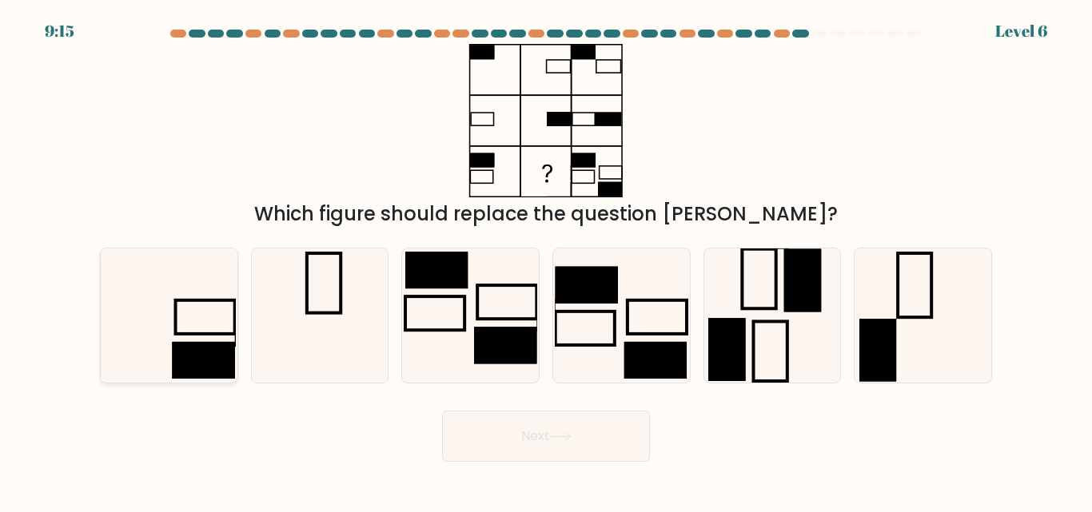
click at [167, 354] on icon at bounding box center [168, 315] width 133 height 133
click at [546, 261] on input "a." at bounding box center [546, 259] width 1 height 4
radio input "true"
click at [599, 449] on button "Next" at bounding box center [546, 436] width 208 height 51
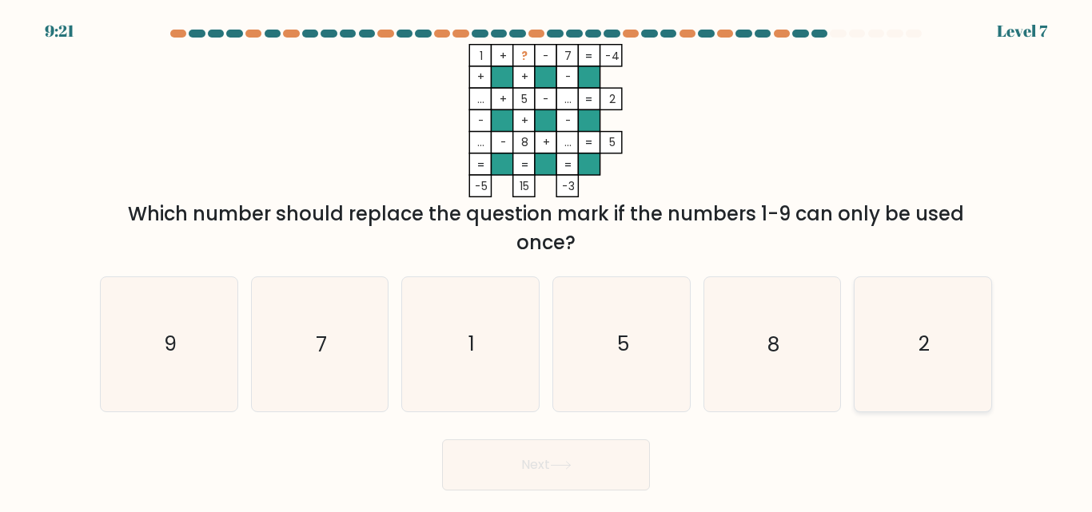
click at [925, 330] on icon "2" at bounding box center [922, 343] width 133 height 133
click at [547, 261] on input "f. 2" at bounding box center [546, 259] width 1 height 4
radio input "true"
click at [610, 457] on button "Next" at bounding box center [546, 465] width 208 height 51
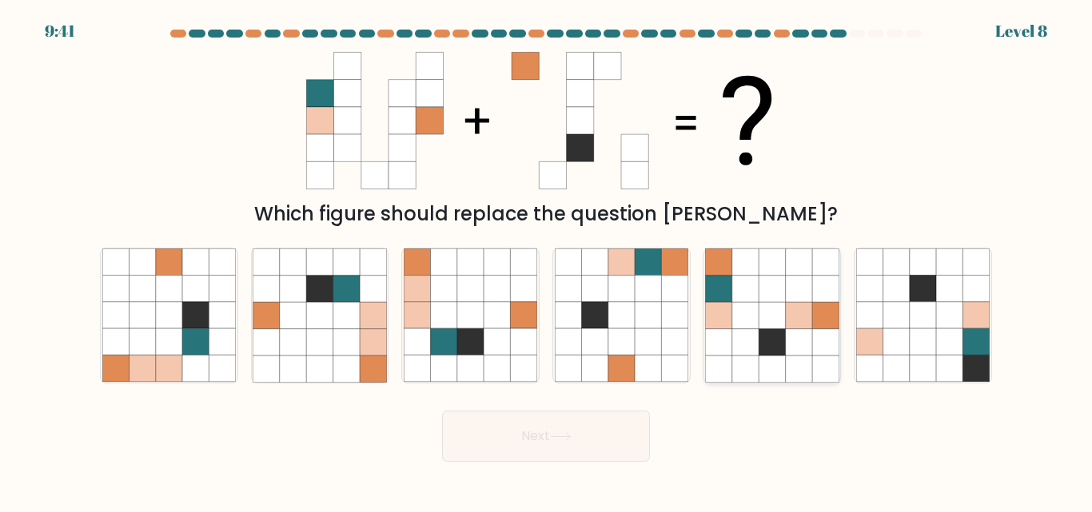
click at [828, 346] on icon at bounding box center [825, 342] width 26 height 26
click at [547, 261] on input "e." at bounding box center [546, 259] width 1 height 4
radio input "true"
click at [515, 440] on button "Next" at bounding box center [546, 436] width 208 height 51
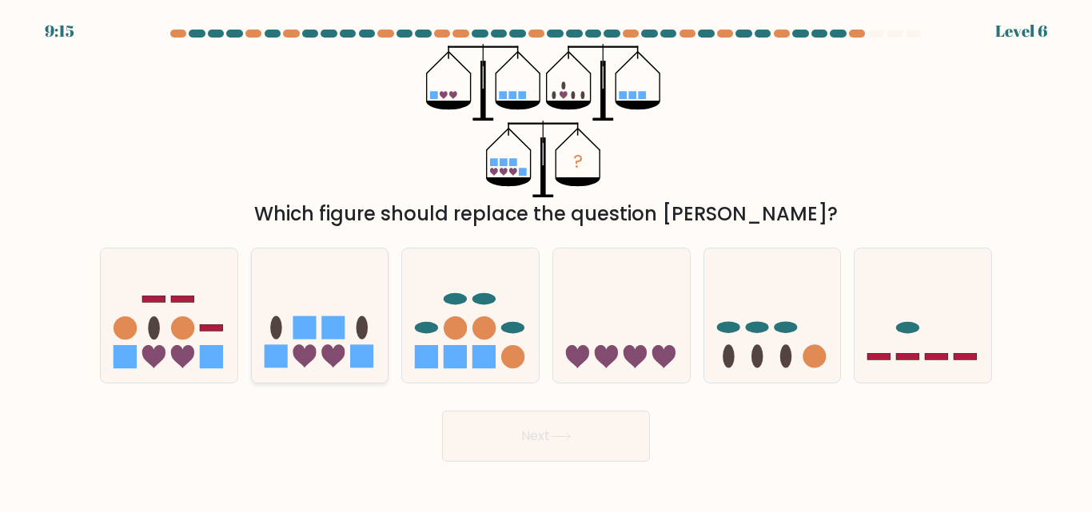
click at [353, 309] on icon at bounding box center [320, 315] width 137 height 113
click at [546, 261] on input "b." at bounding box center [546, 259] width 1 height 4
radio input "true"
click at [478, 447] on button "Next" at bounding box center [546, 436] width 208 height 51
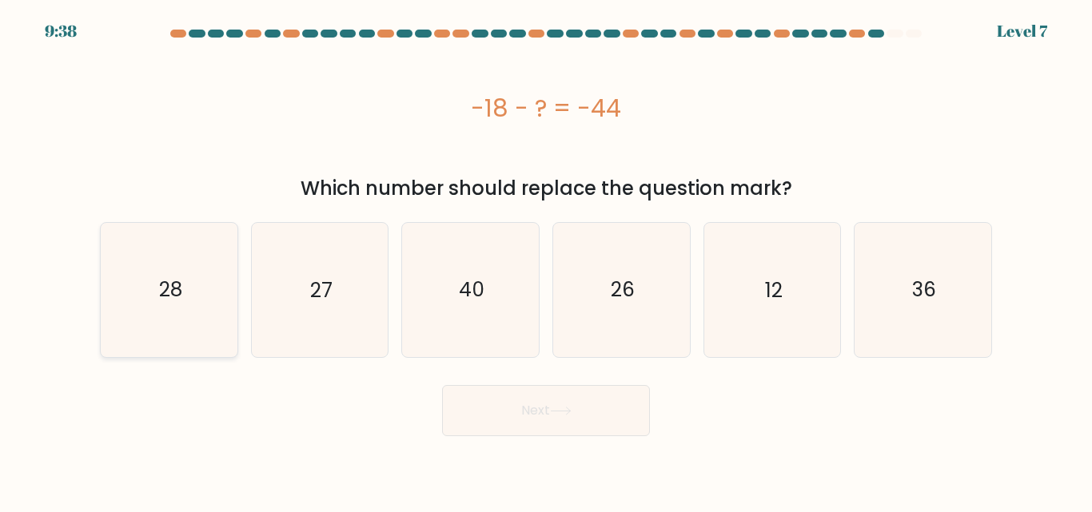
click at [161, 273] on icon "28" at bounding box center [168, 289] width 133 height 133
click at [546, 261] on input "a. 28" at bounding box center [546, 259] width 1 height 4
radio input "true"
click at [585, 398] on button "Next" at bounding box center [546, 410] width 208 height 51
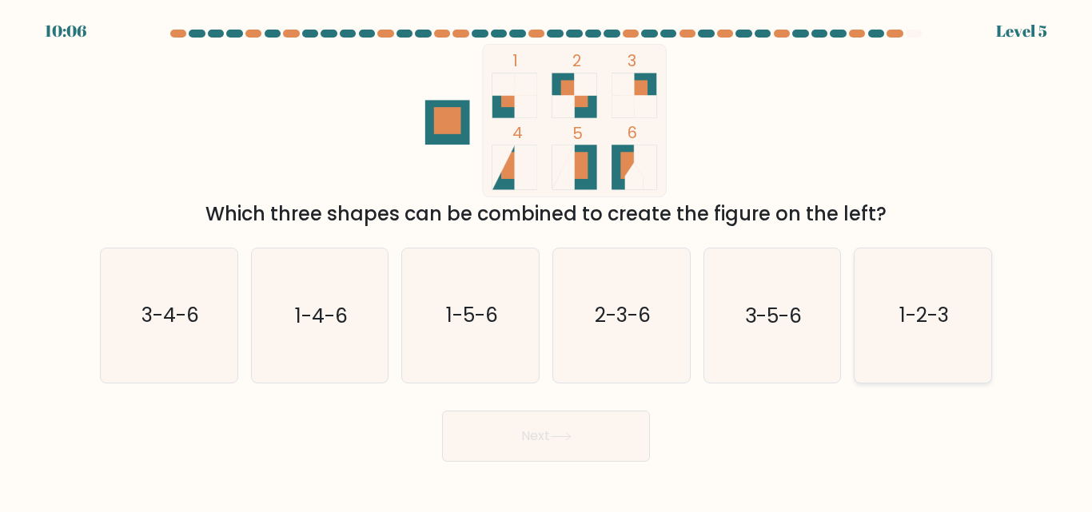
click at [922, 332] on icon "1-2-3" at bounding box center [922, 315] width 133 height 133
click at [547, 261] on input "f. 1-2-3" at bounding box center [546, 259] width 1 height 4
radio input "true"
click at [577, 451] on button "Next" at bounding box center [546, 436] width 208 height 51
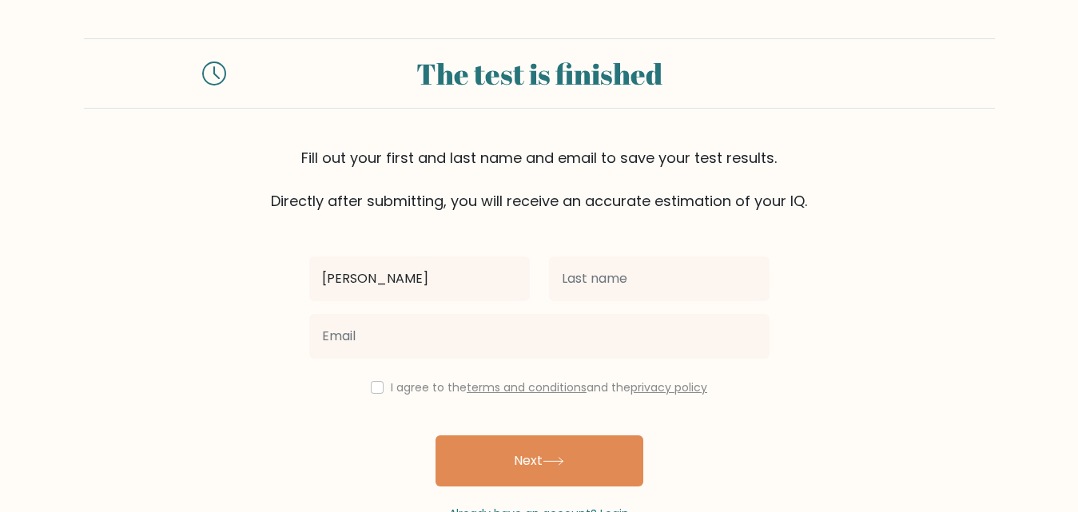
type input "[PERSON_NAME]"
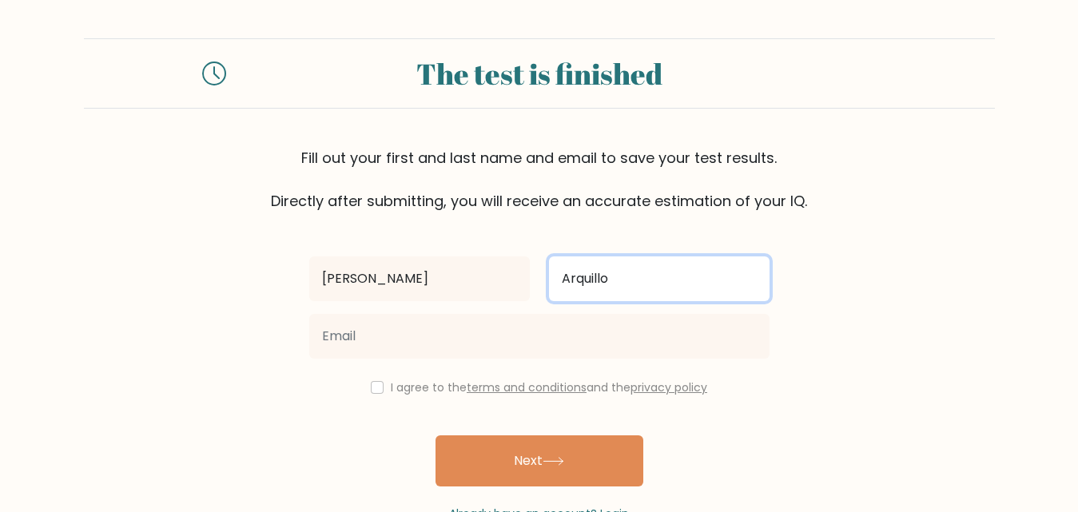
type input "Arquillo"
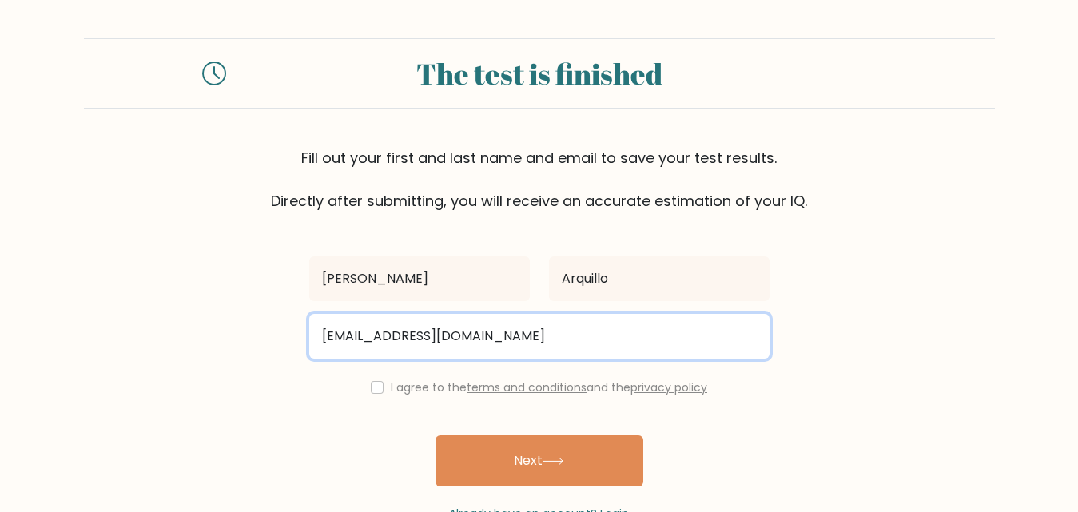
type input "[EMAIL_ADDRESS][DOMAIN_NAME]"
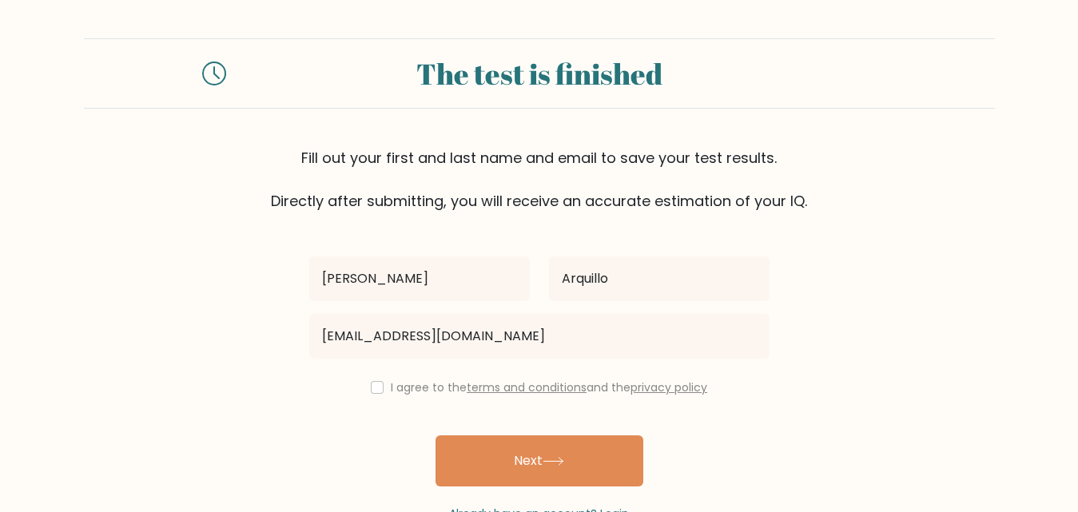
click at [364, 389] on div "I agree to the terms and conditions and the privacy policy" at bounding box center [540, 387] width 480 height 19
click at [373, 392] on input "checkbox" at bounding box center [377, 387] width 13 height 13
checkbox input "true"
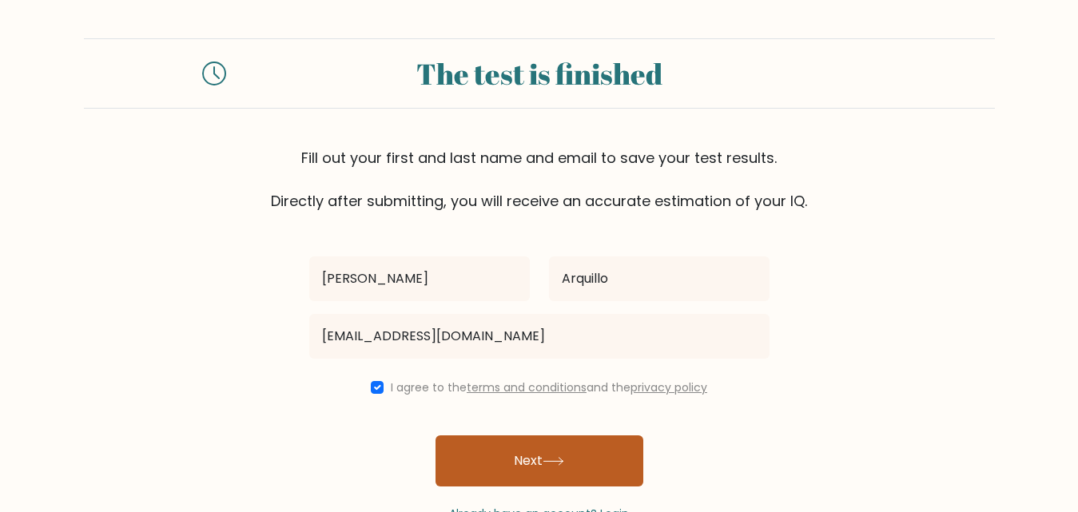
click at [529, 472] on button "Next" at bounding box center [540, 461] width 208 height 51
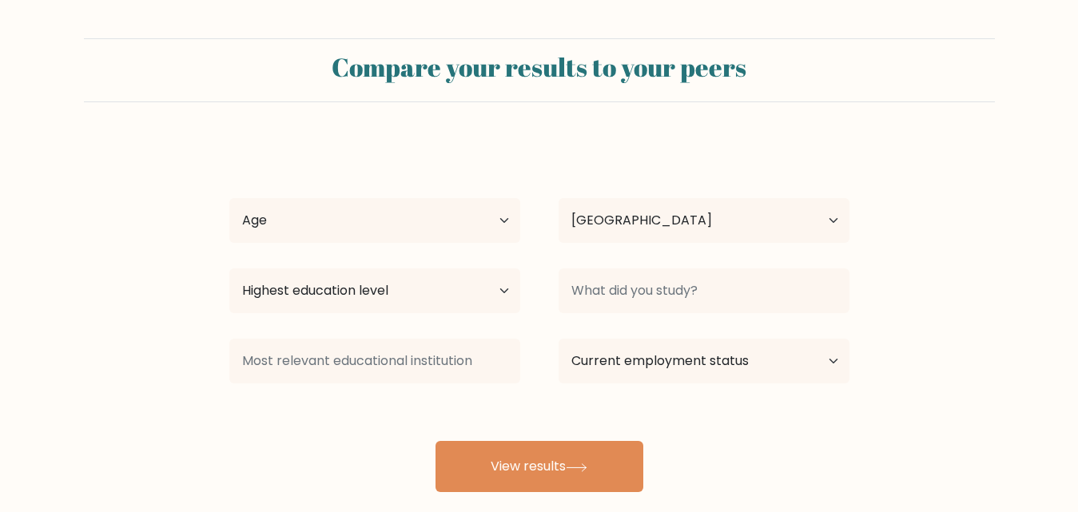
select select "PH"
click at [306, 229] on select "Age Under [DEMOGRAPHIC_DATA] [DEMOGRAPHIC_DATA] [DEMOGRAPHIC_DATA] [DEMOGRAPHIC…" at bounding box center [374, 220] width 291 height 45
select select "25_34"
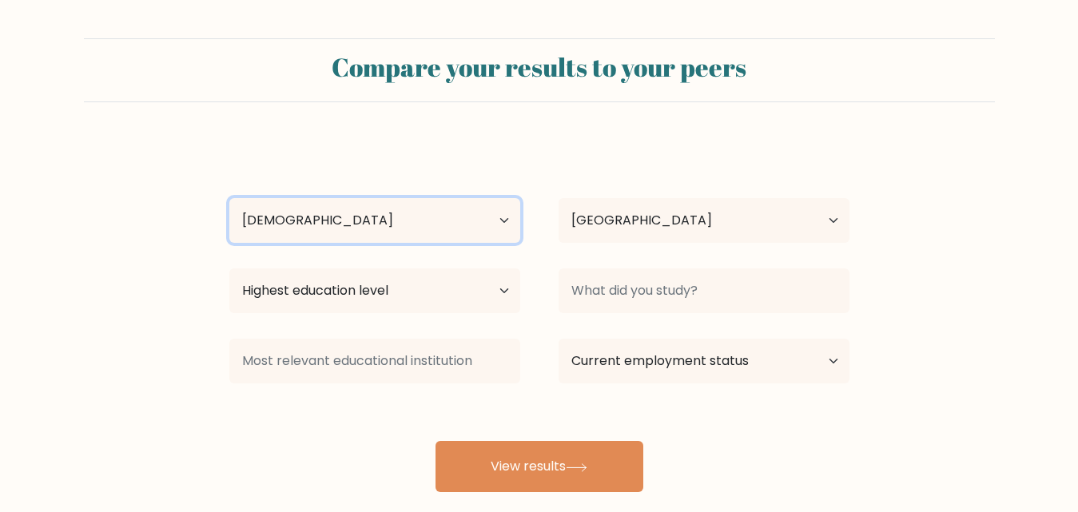
click at [229, 198] on select "Age Under [DEMOGRAPHIC_DATA] [DEMOGRAPHIC_DATA] [DEMOGRAPHIC_DATA] [DEMOGRAPHIC…" at bounding box center [374, 220] width 291 height 45
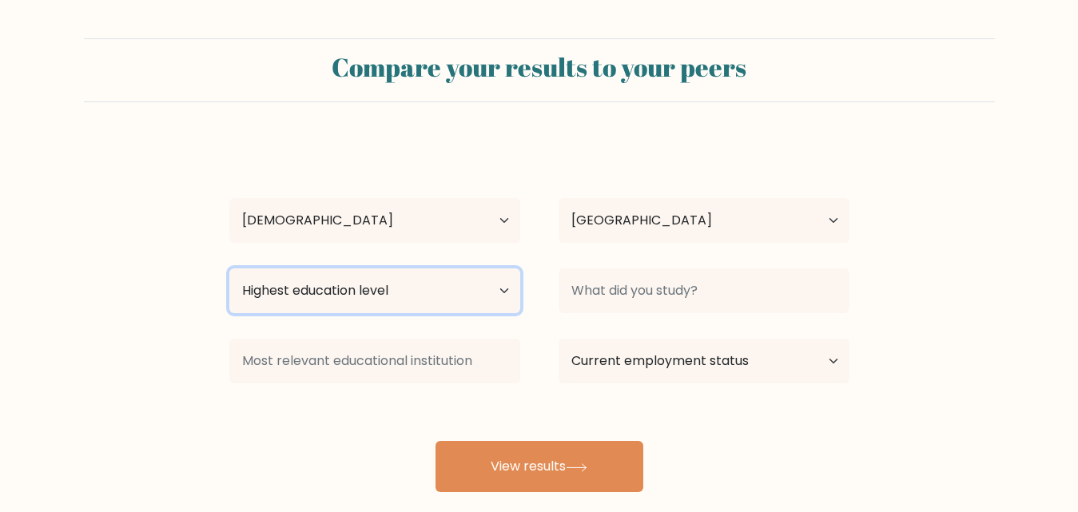
click at [348, 296] on select "Highest education level No schooling Primary Lower Secondary Upper Secondary Oc…" at bounding box center [374, 291] width 291 height 45
select select "bachelors_degree"
click at [229, 269] on select "Highest education level No schooling Primary Lower Secondary Upper Secondary Oc…" at bounding box center [374, 291] width 291 height 45
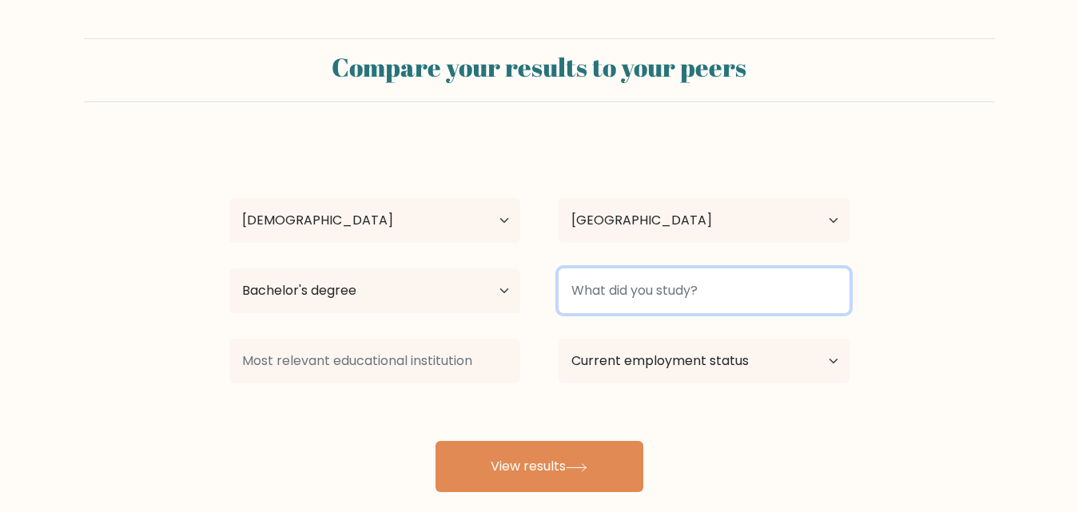
click at [692, 300] on input at bounding box center [704, 291] width 291 height 45
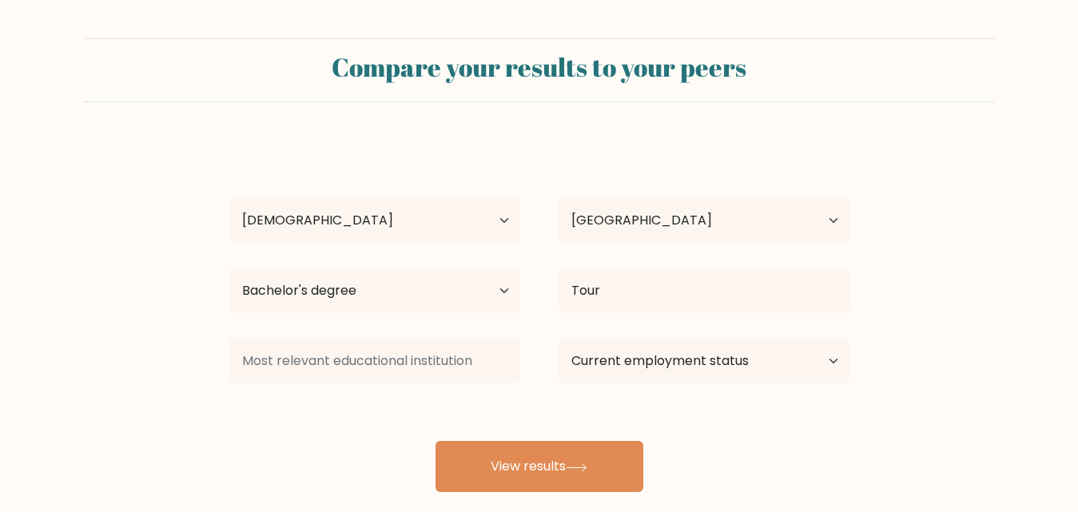
click at [671, 364] on div "Pameka Cleo Arquillo Age Under 18 years old 18-24 years old 25-34 years old 35-…" at bounding box center [539, 317] width 639 height 352
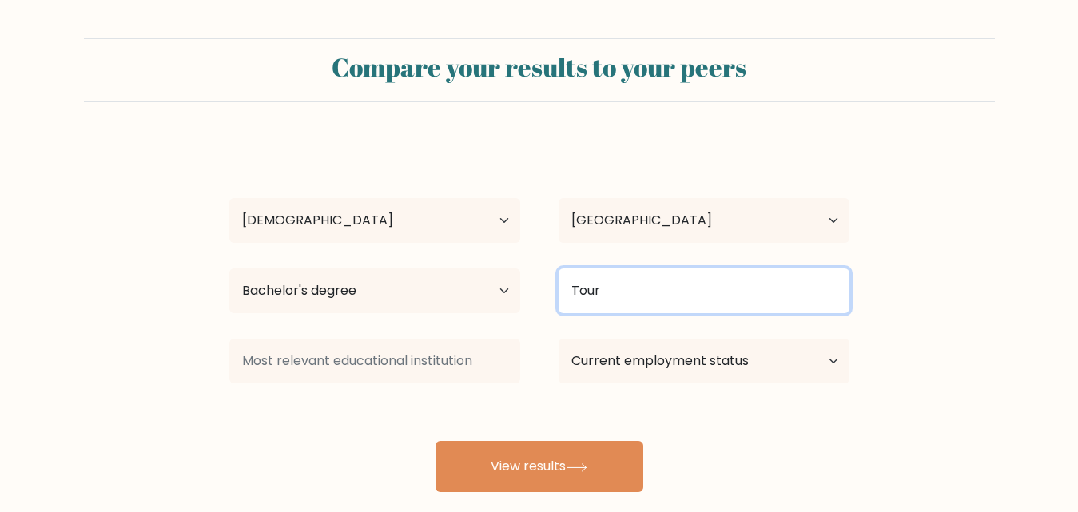
click at [656, 300] on input "Tour" at bounding box center [704, 291] width 291 height 45
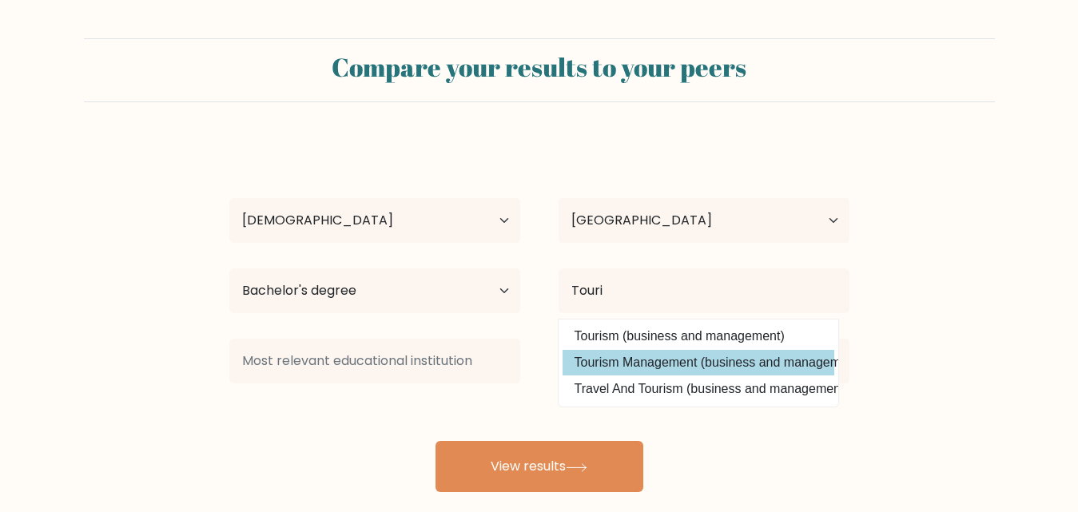
click at [659, 366] on div "Pameka Cleo Arquillo Age Under 18 years old 18-24 years old 25-34 years old 35-…" at bounding box center [539, 317] width 639 height 352
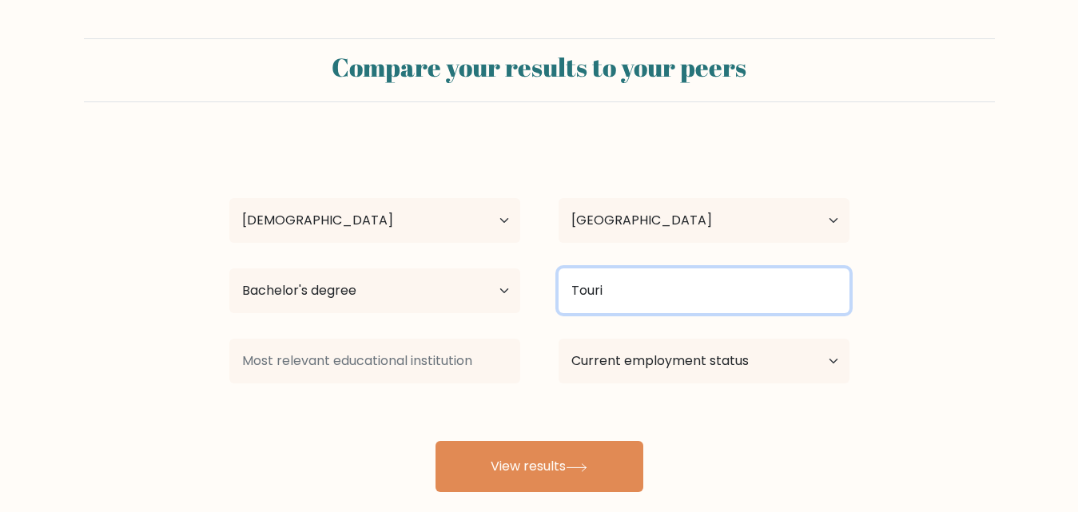
click at [663, 290] on input "Touri" at bounding box center [704, 291] width 291 height 45
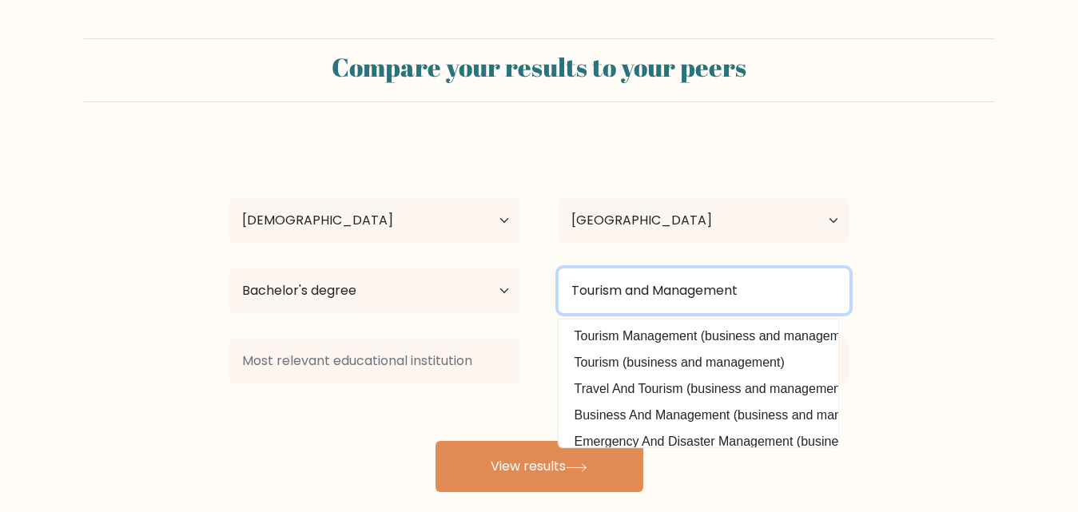
type input "Tourism and Management"
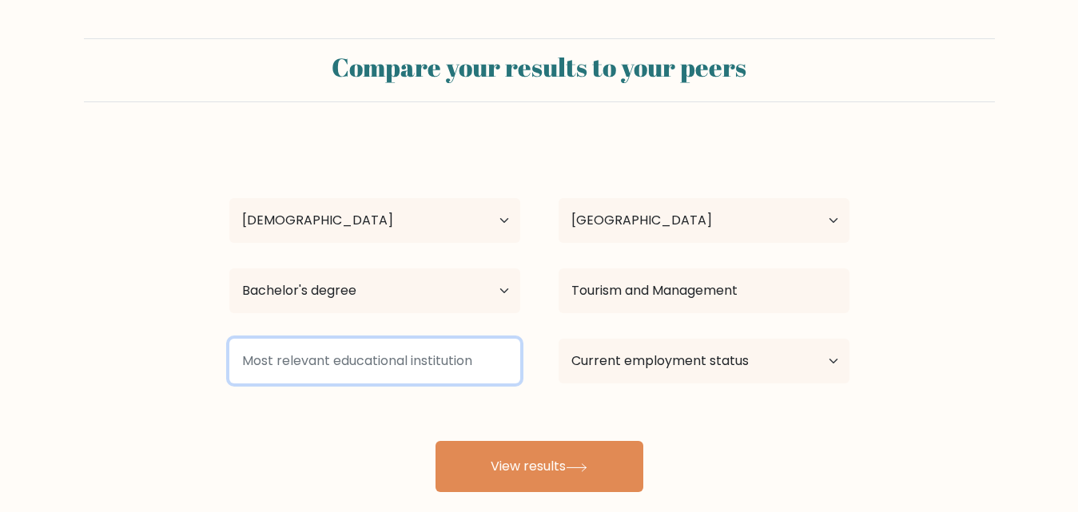
click at [355, 347] on input at bounding box center [374, 361] width 291 height 45
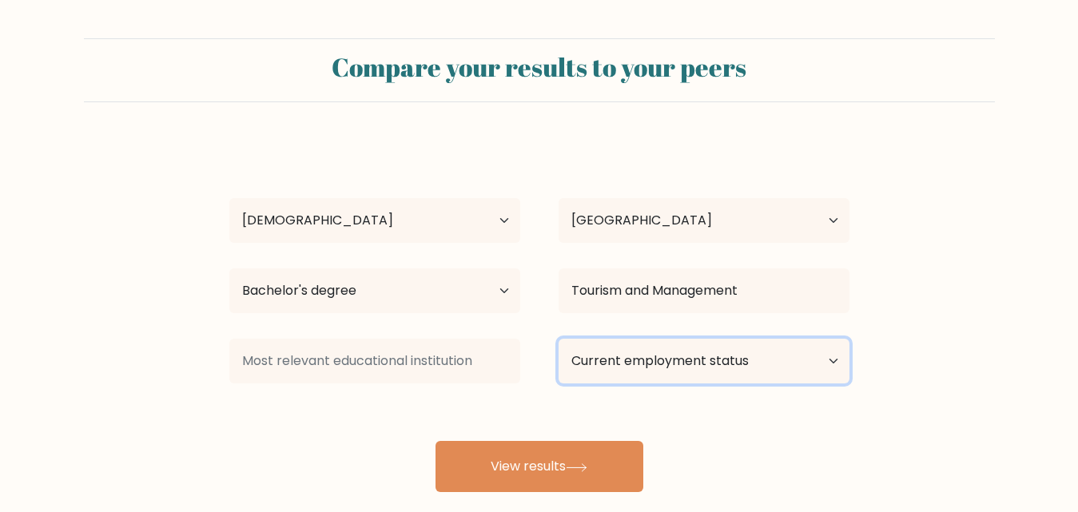
click at [781, 358] on select "Current employment status Employed Student Retired Other / prefer not to answer" at bounding box center [704, 361] width 291 height 45
select select "other"
click at [559, 339] on select "Current employment status Employed Student Retired Other / prefer not to answer" at bounding box center [704, 361] width 291 height 45
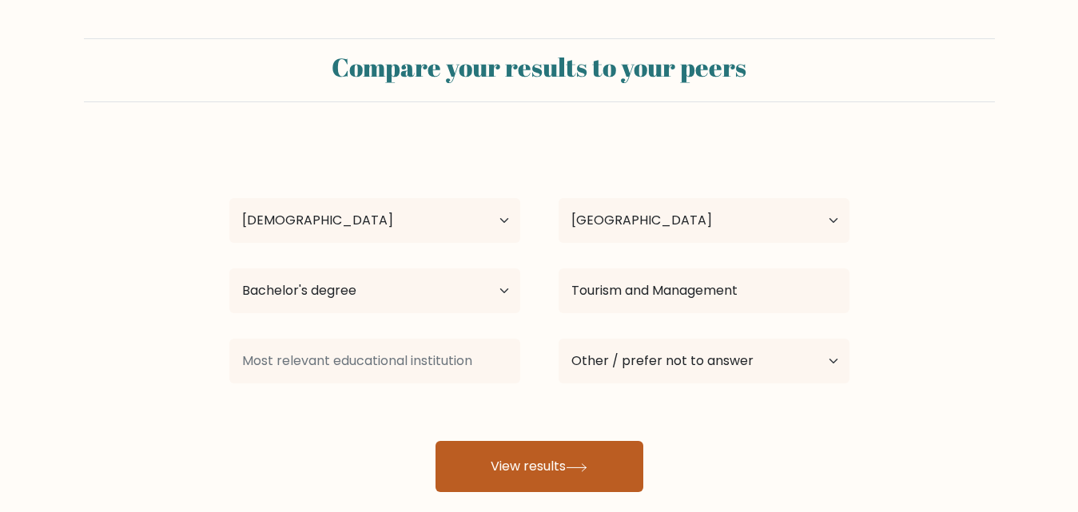
click at [536, 464] on button "View results" at bounding box center [540, 466] width 208 height 51
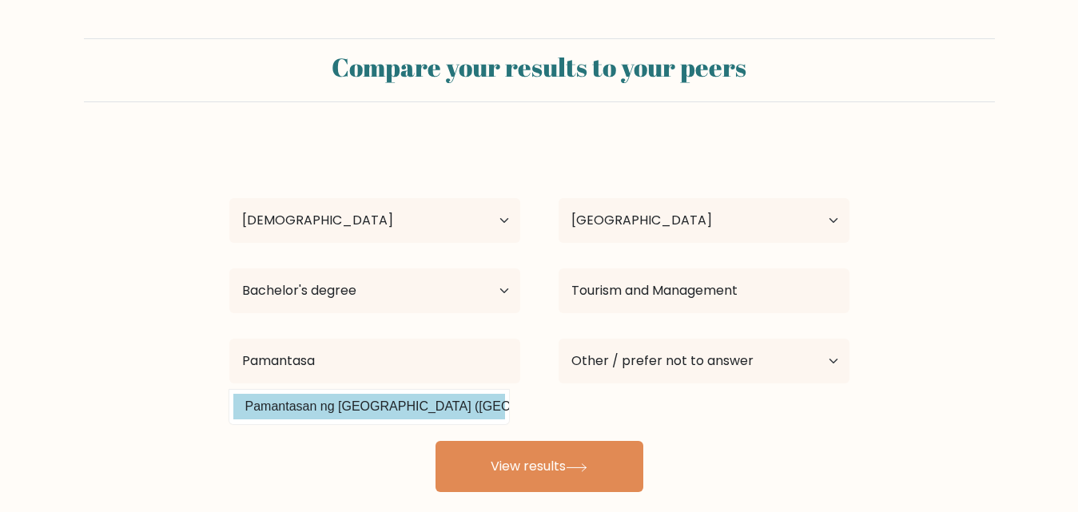
click at [436, 400] on div "Pameka Cleo Arquillo Age Under 18 years old 18-24 years old 25-34 years old 35-…" at bounding box center [539, 317] width 639 height 352
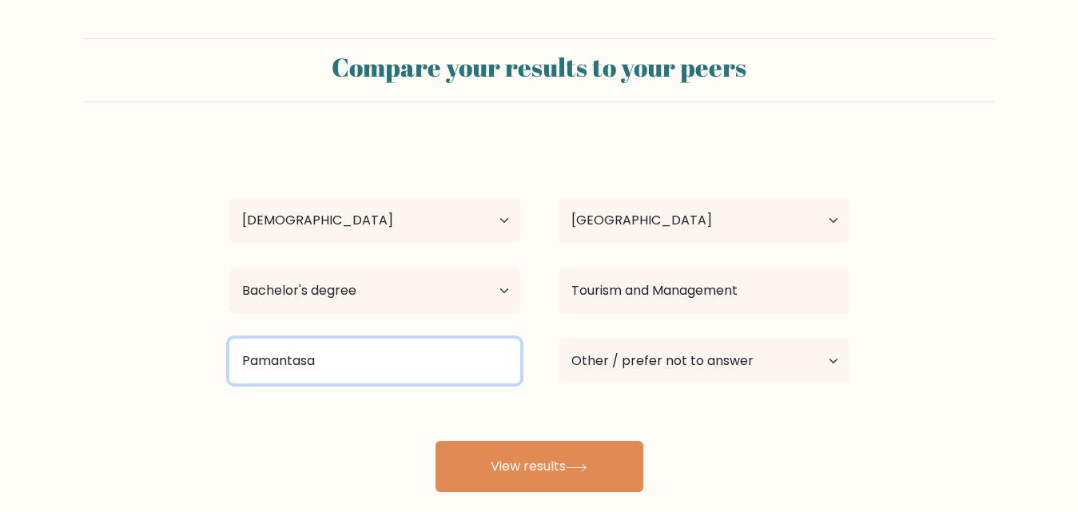
click at [418, 360] on input "Pamantasa" at bounding box center [374, 361] width 291 height 45
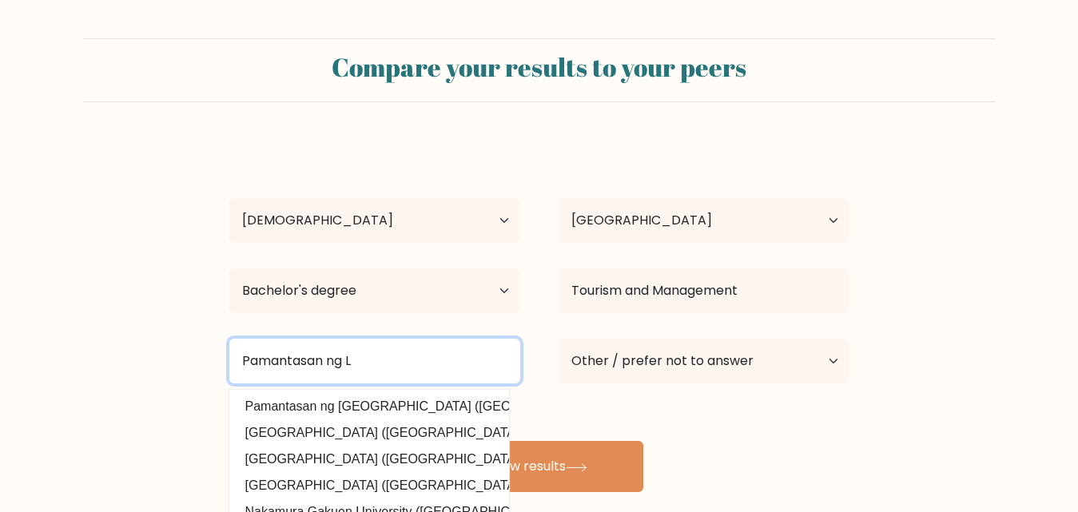
type input "Pamantasan ng L"
click at [436, 441] on button "View results" at bounding box center [540, 466] width 208 height 51
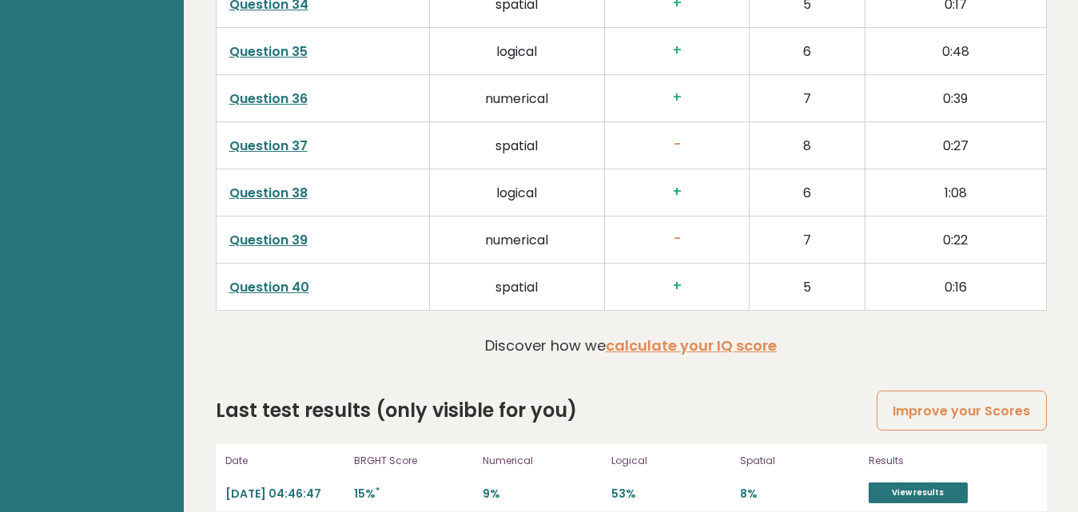
scroll to position [4113, 0]
click at [914, 482] on link "View results" at bounding box center [918, 492] width 99 height 21
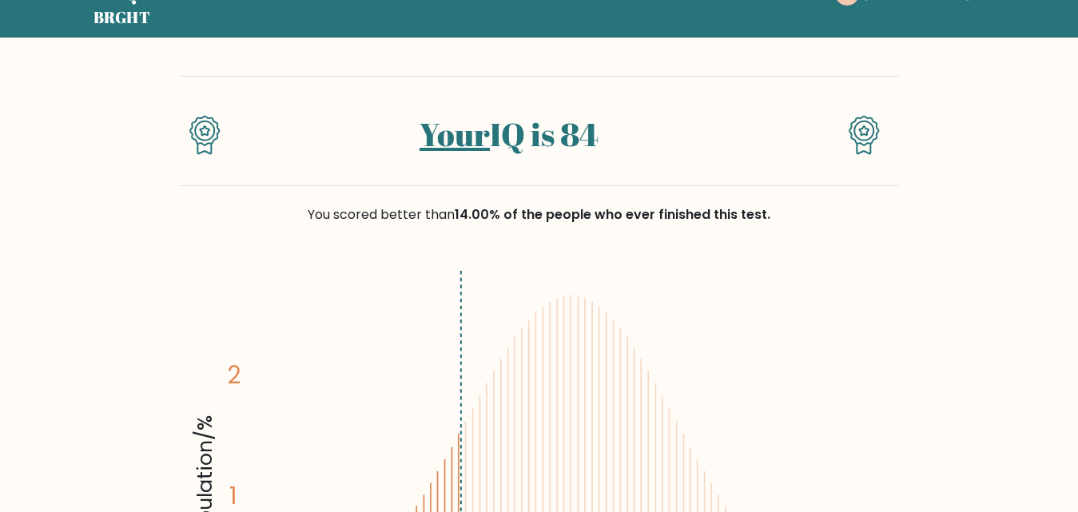
scroll to position [47, 0]
